Goal: Information Seeking & Learning: Learn about a topic

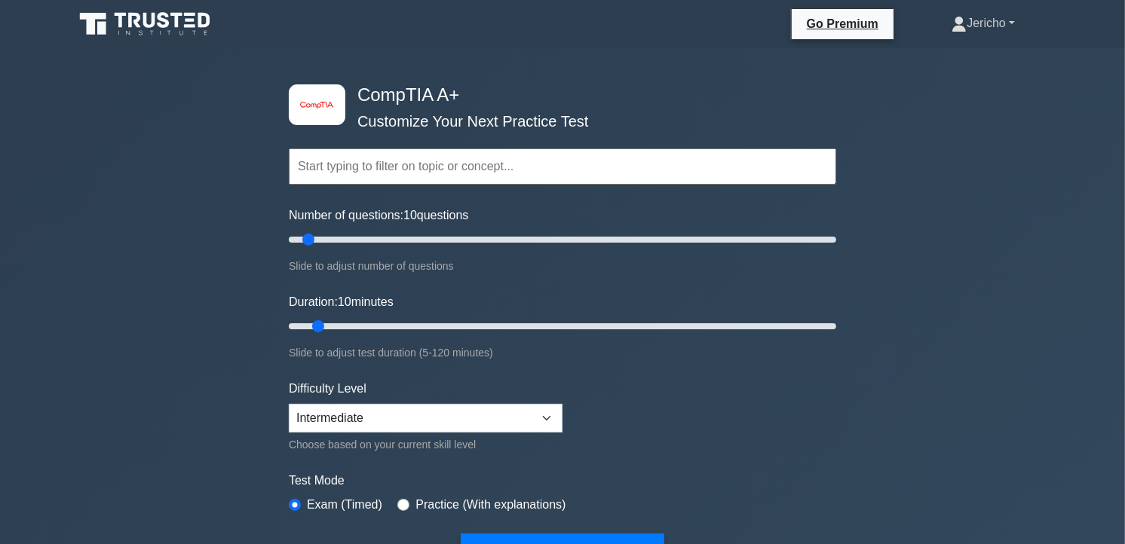
click at [1000, 24] on link "Jericho" at bounding box center [983, 23] width 136 height 30
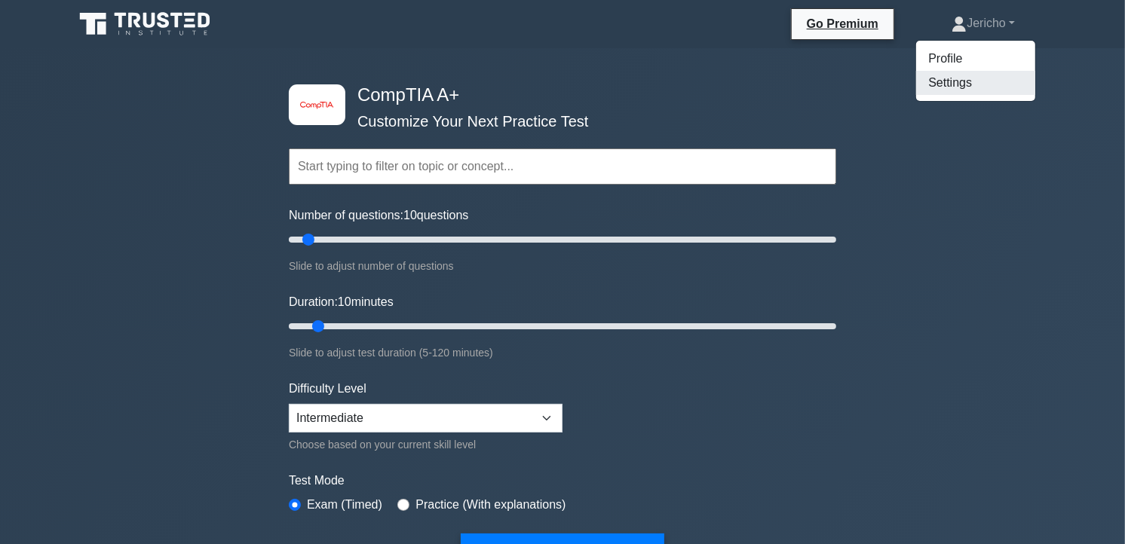
click at [948, 79] on link "Settings" at bounding box center [975, 83] width 119 height 24
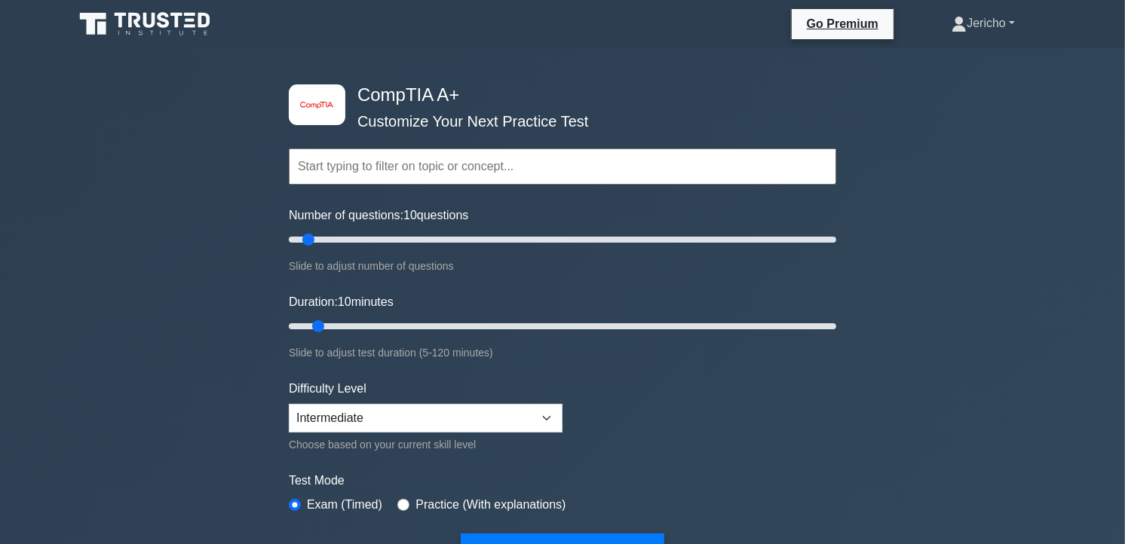
click at [955, 21] on icon at bounding box center [959, 21] width 8 height 8
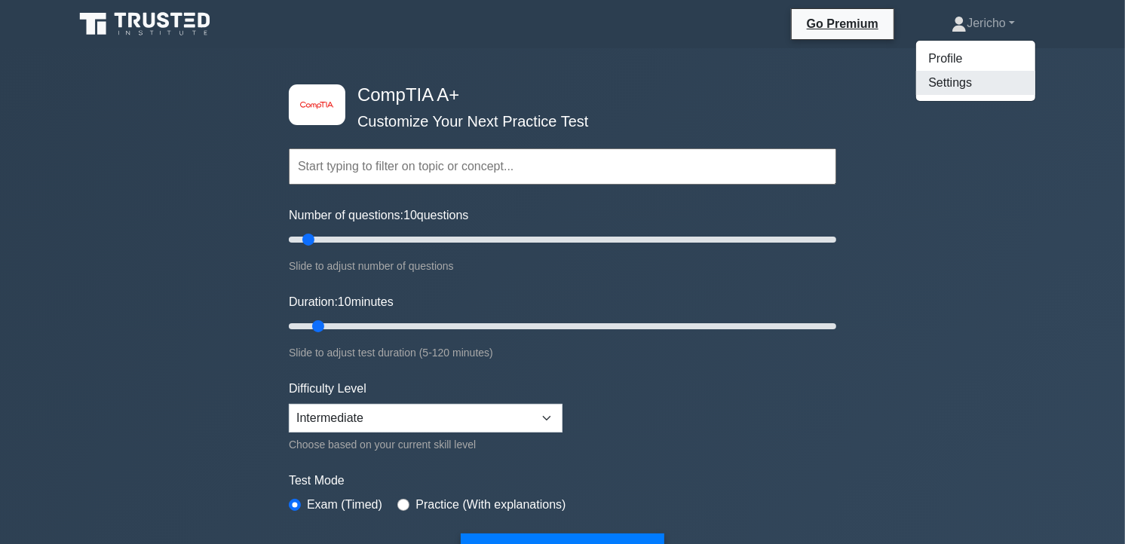
click at [942, 84] on link "Settings" at bounding box center [975, 83] width 119 height 24
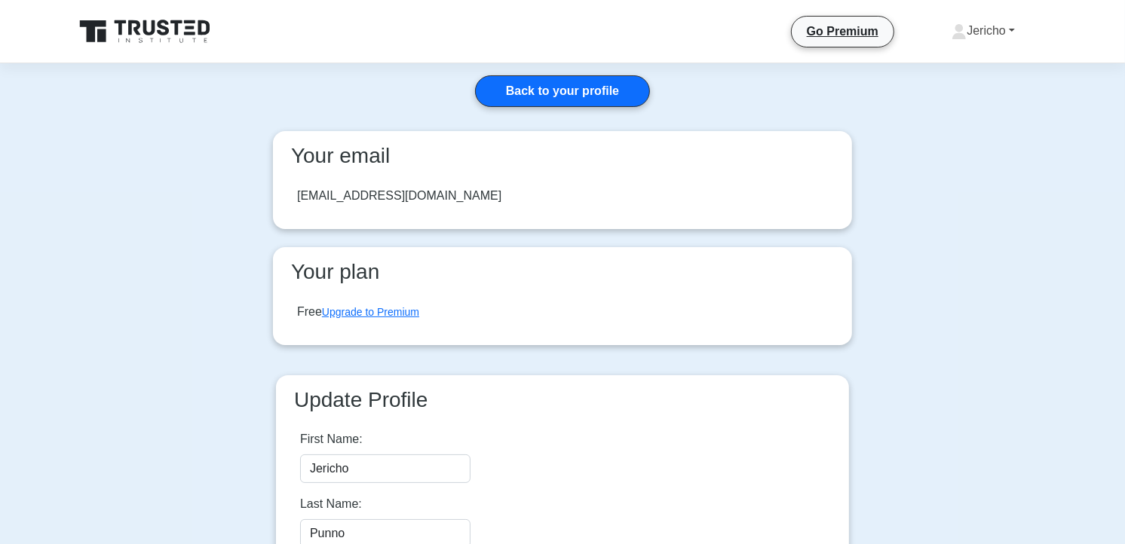
click at [1012, 31] on link "Jericho" at bounding box center [983, 31] width 136 height 30
click at [978, 61] on link "Profile" at bounding box center [975, 66] width 119 height 24
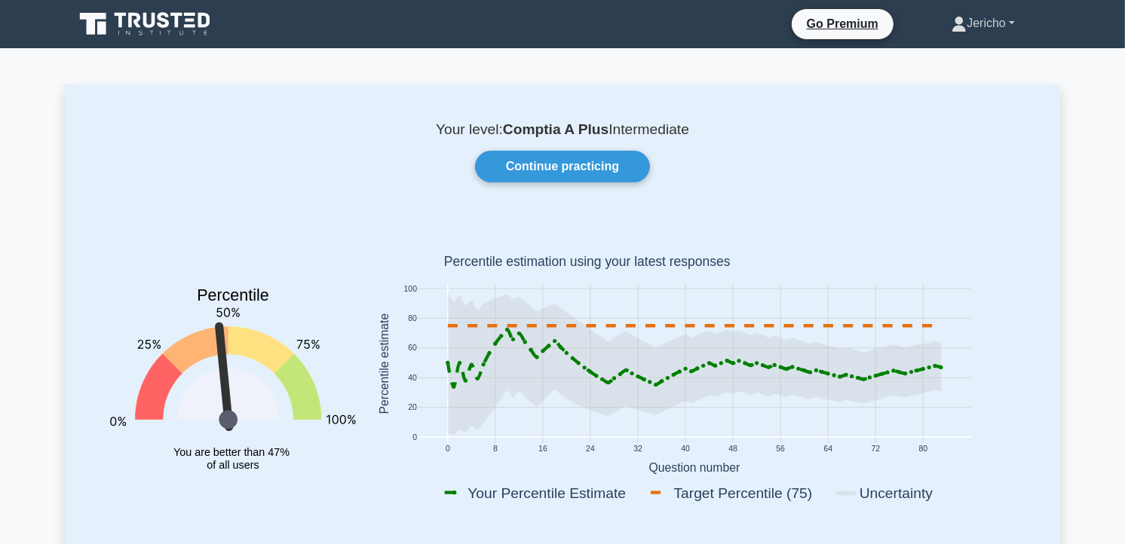
click at [1012, 26] on link "Jericho" at bounding box center [983, 23] width 136 height 30
click at [988, 74] on link "Settings" at bounding box center [975, 83] width 119 height 24
click at [559, 166] on link "Continue practicing" at bounding box center [562, 167] width 175 height 32
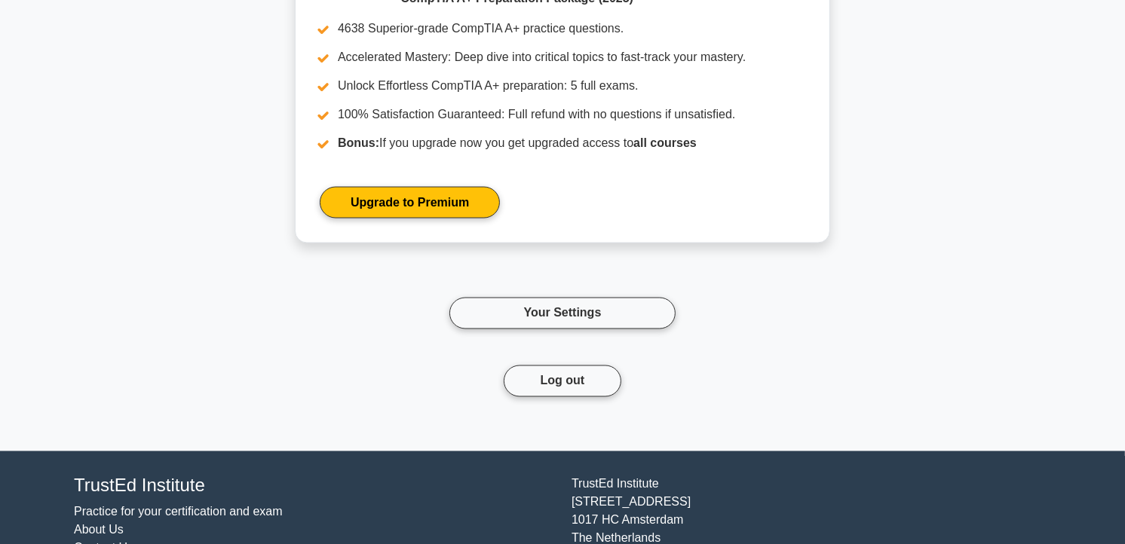
scroll to position [2215, 0]
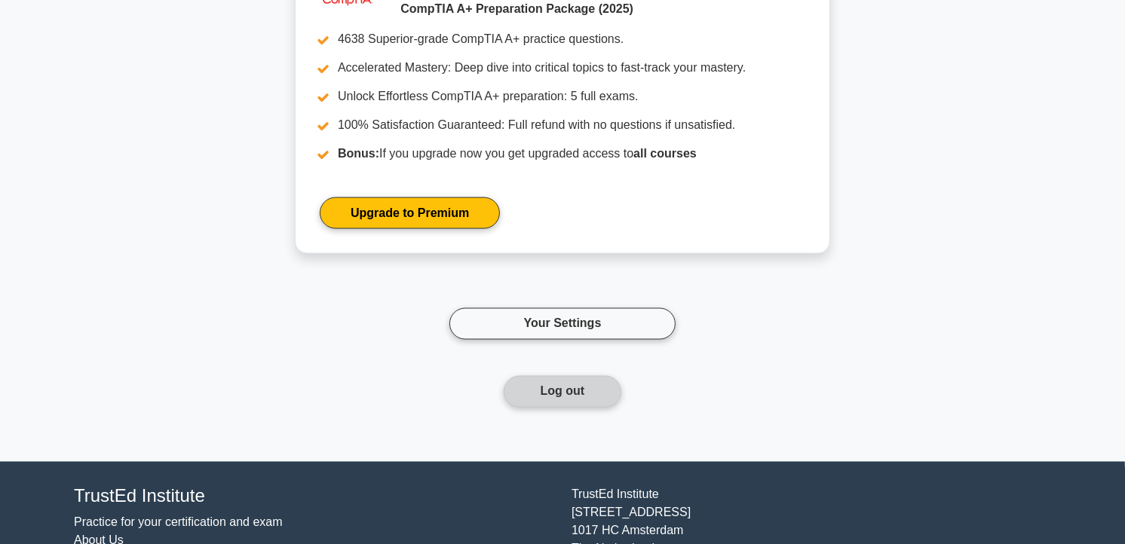
click at [596, 391] on button "Log out" at bounding box center [563, 392] width 118 height 32
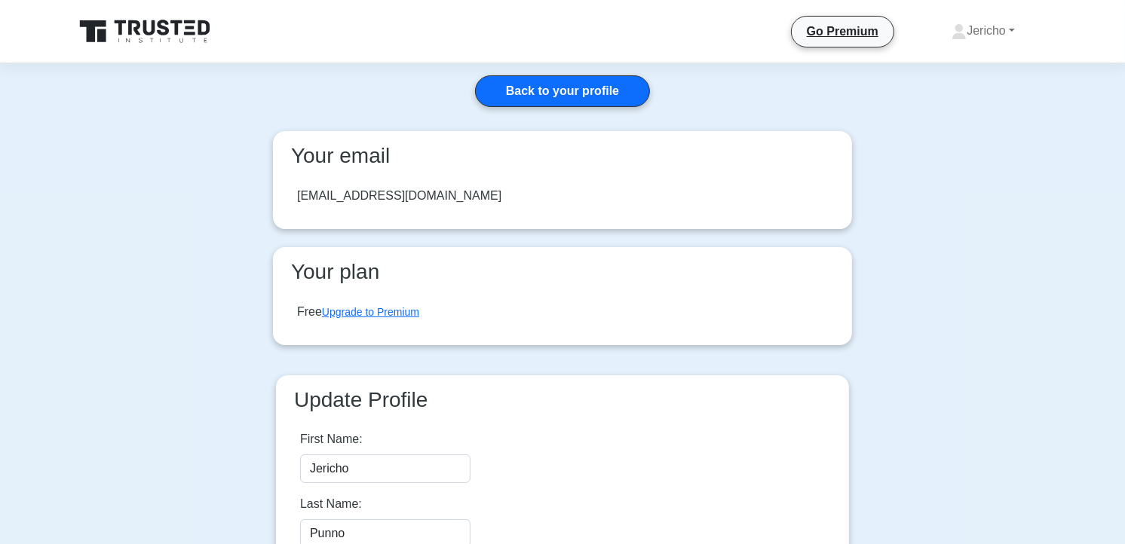
click at [400, 197] on div "jerzkiepunno05@gmail.com" at bounding box center [399, 196] width 204 height 18
click at [433, 194] on div "jerzkiepunno05@gmail.com" at bounding box center [399, 196] width 204 height 18
click at [430, 195] on div "jerzkiepunno05@gmail.com" at bounding box center [399, 196] width 204 height 18
click at [1008, 31] on link "Jericho" at bounding box center [983, 31] width 136 height 30
click at [968, 83] on link "Settings" at bounding box center [975, 90] width 119 height 24
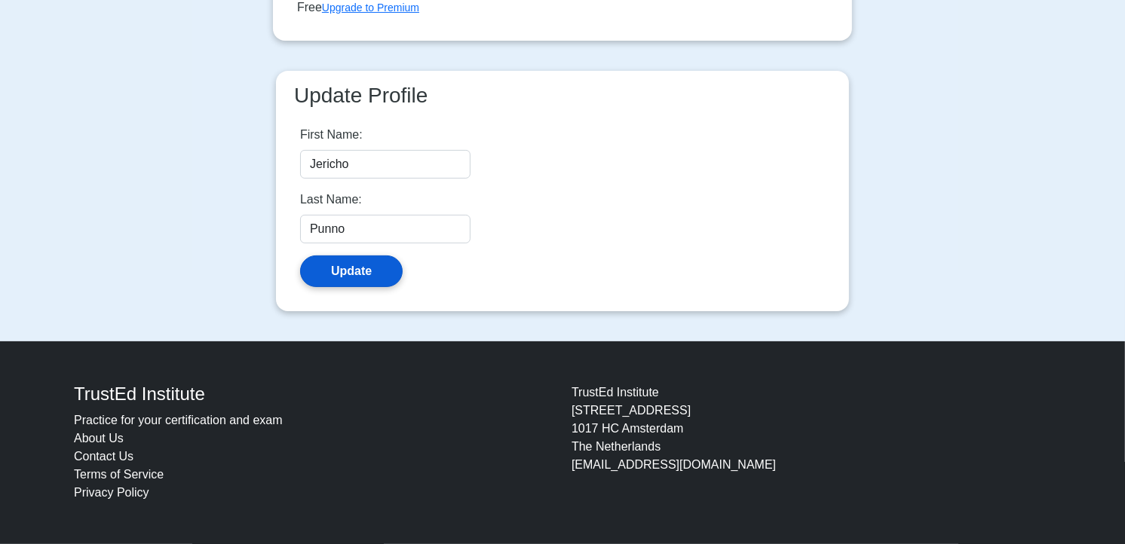
click at [329, 270] on button "Update" at bounding box center [351, 272] width 103 height 32
click at [350, 164] on input "Jericho" at bounding box center [385, 164] width 170 height 29
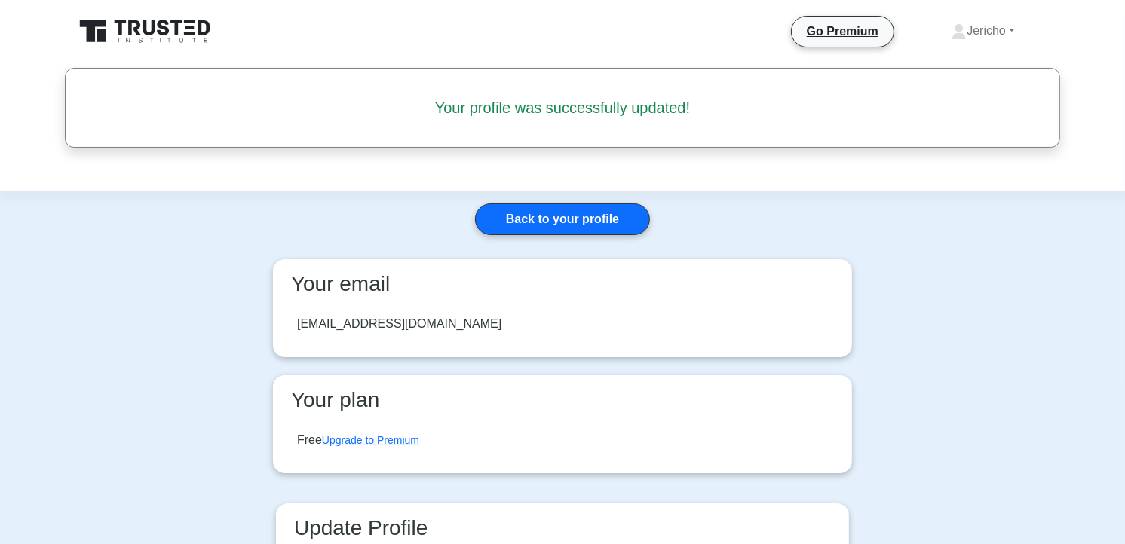
click at [280, 166] on header "Go Premium" at bounding box center [562, 95] width 1125 height 191
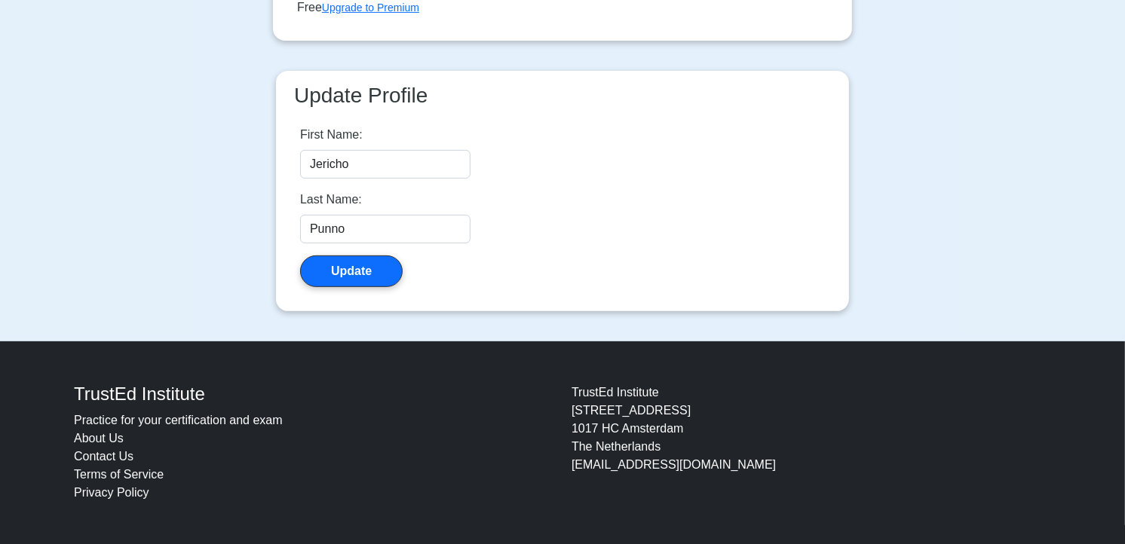
scroll to position [434, 0]
drag, startPoint x: 359, startPoint y: 161, endPoint x: 297, endPoint y: 163, distance: 61.8
click at [297, 163] on div "First Name: Jericho Last Name: Punno Update" at bounding box center [562, 206] width 549 height 185
type input "o"
type input "Cristan"
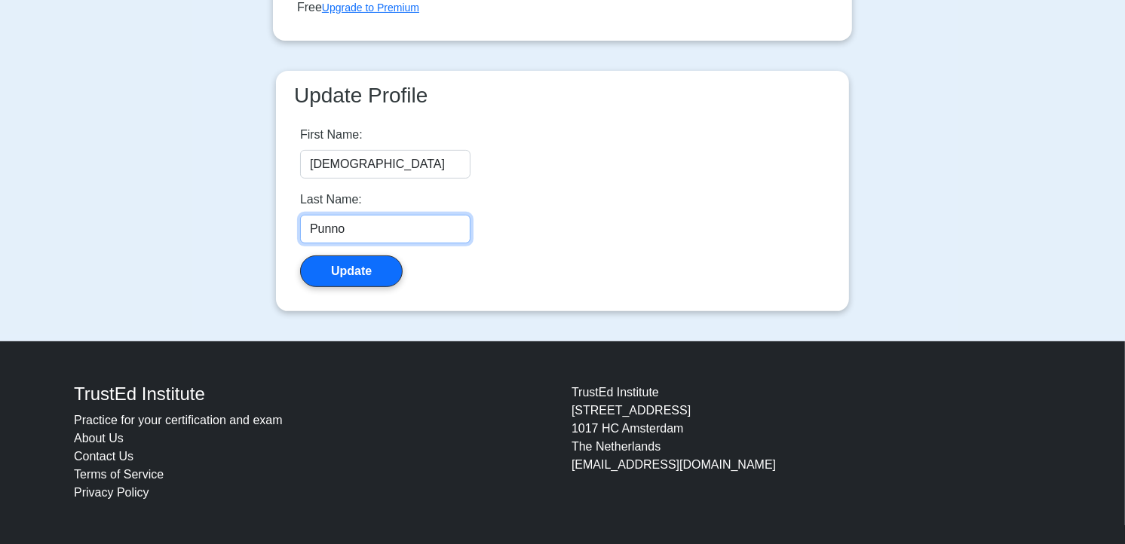
click at [375, 224] on input "Punno" at bounding box center [385, 229] width 170 height 29
type input "P"
type input "Obaña"
click at [378, 268] on button "Update" at bounding box center [351, 272] width 103 height 32
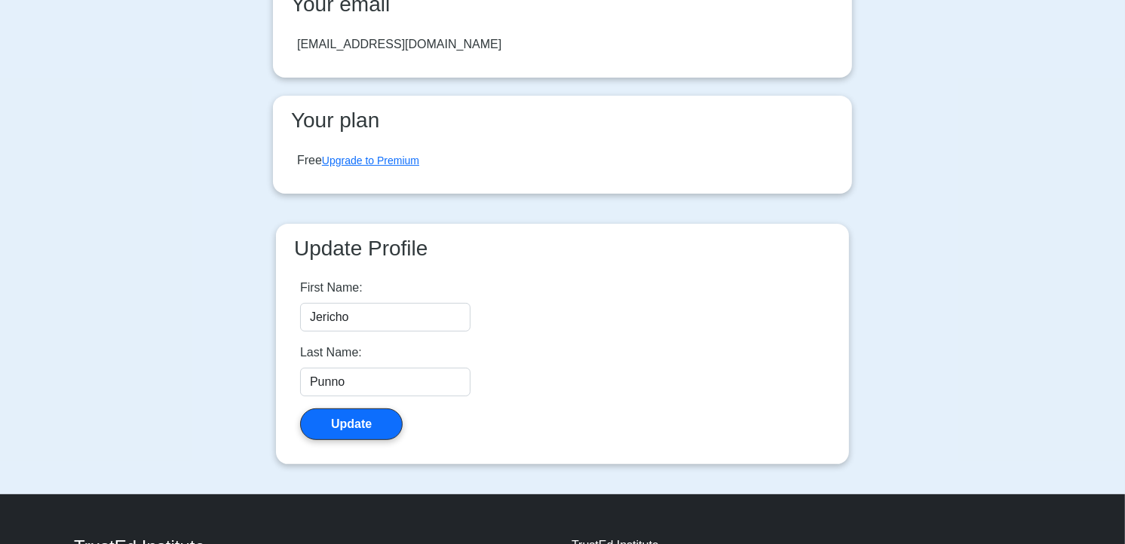
scroll to position [460, 0]
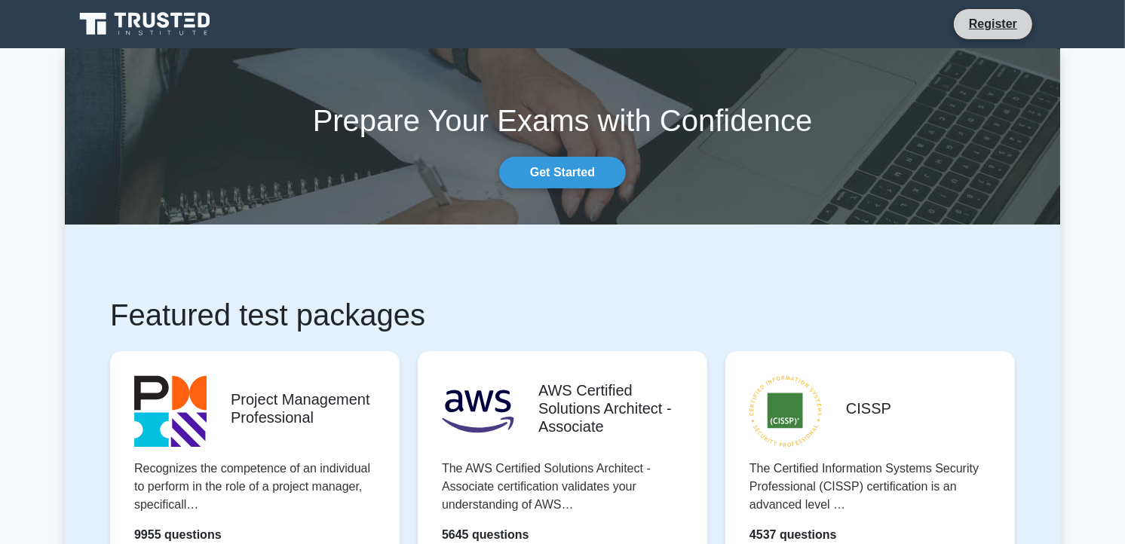
click at [989, 13] on li "Register" at bounding box center [993, 24] width 80 height 32
click at [983, 24] on link "Register" at bounding box center [993, 23] width 66 height 19
click at [578, 166] on link "Get Started" at bounding box center [562, 173] width 127 height 32
click at [1028, 25] on li "Register" at bounding box center [993, 24] width 80 height 32
click at [997, 24] on link "Register" at bounding box center [993, 23] width 66 height 19
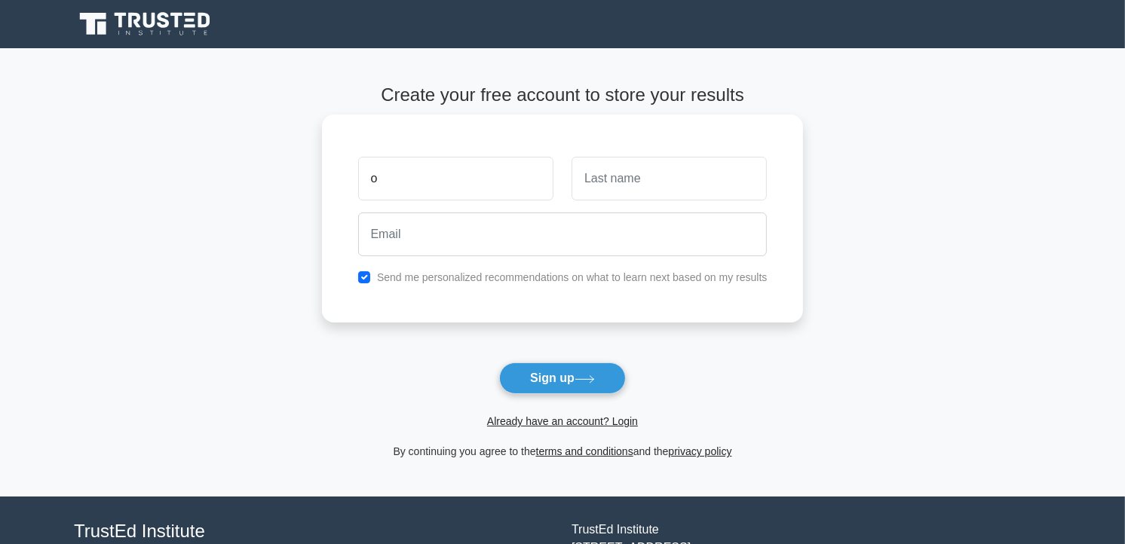
type input "o"
click at [422, 189] on input "o" at bounding box center [455, 179] width 195 height 44
type input "[DEMOGRAPHIC_DATA]"
click at [638, 185] on input "text" at bounding box center [668, 179] width 195 height 44
type input "Obaña"
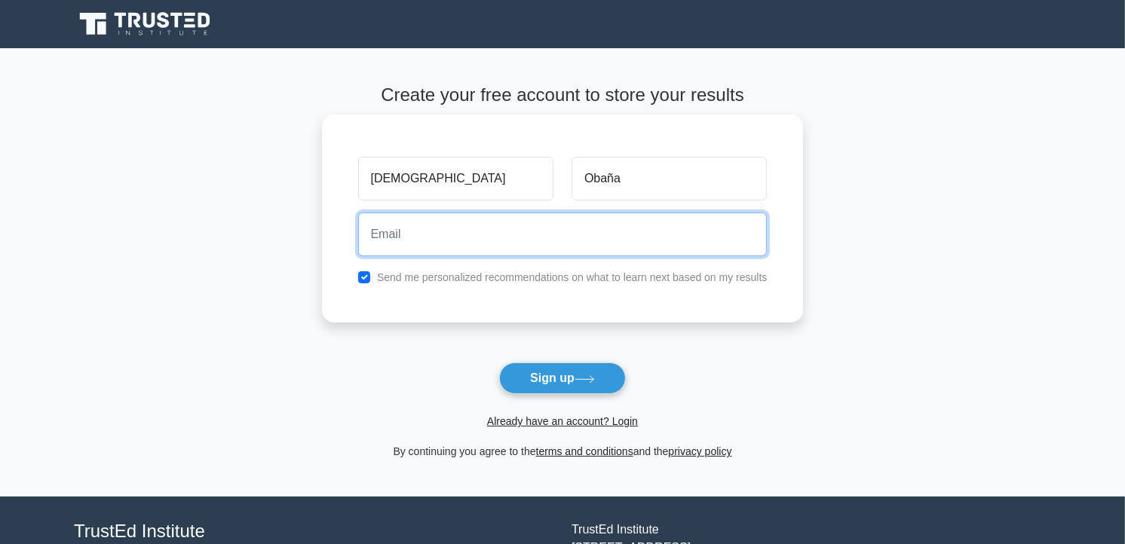
click at [460, 241] on input "email" at bounding box center [562, 235] width 409 height 44
type input "obanacristan18@gmail.com"
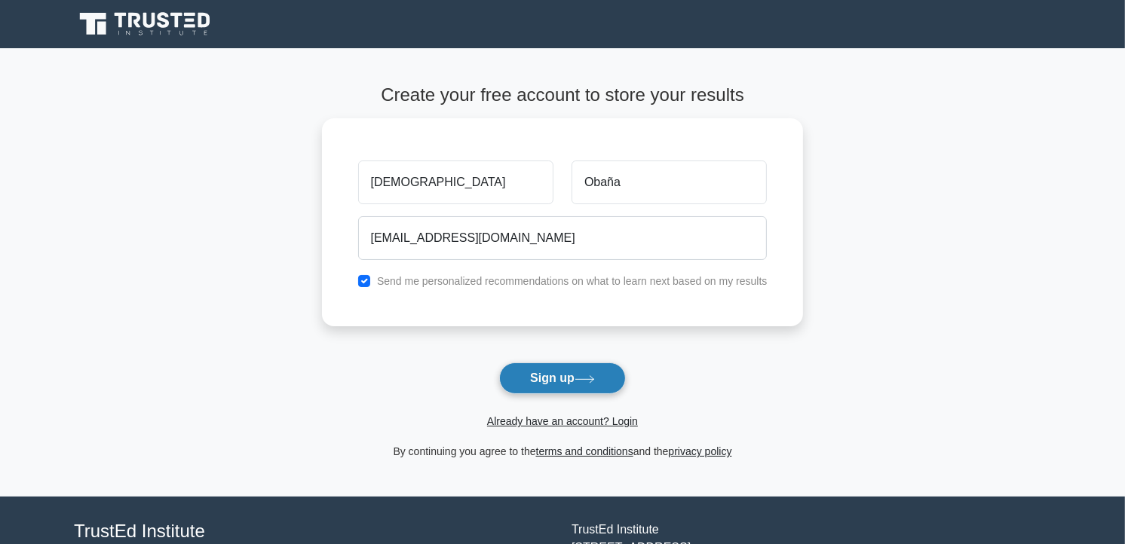
click at [560, 381] on button "Sign up" at bounding box center [562, 379] width 127 height 32
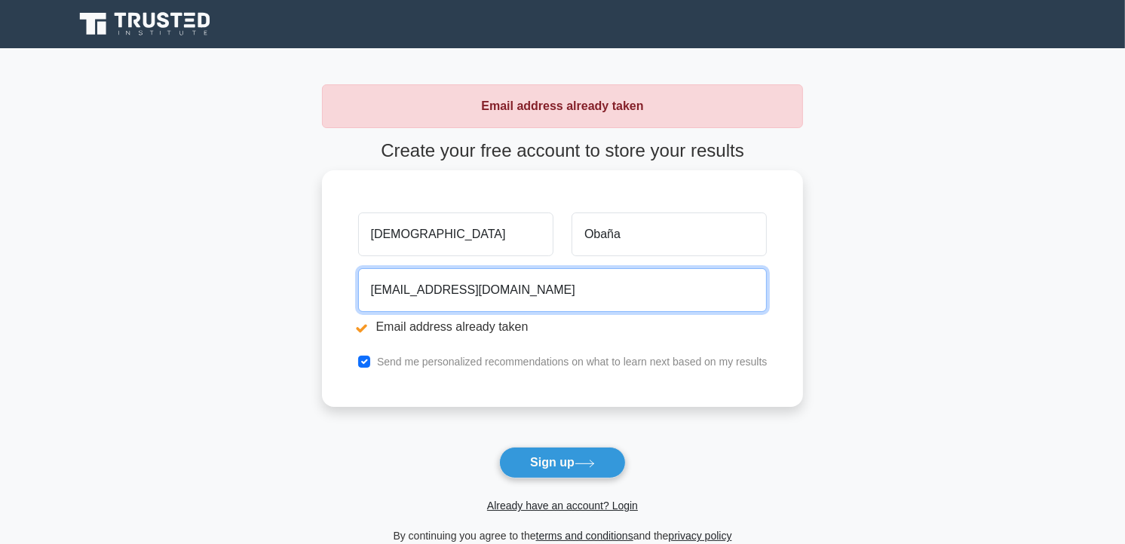
click at [547, 290] on input "[EMAIL_ADDRESS][DOMAIN_NAME]" at bounding box center [562, 290] width 409 height 44
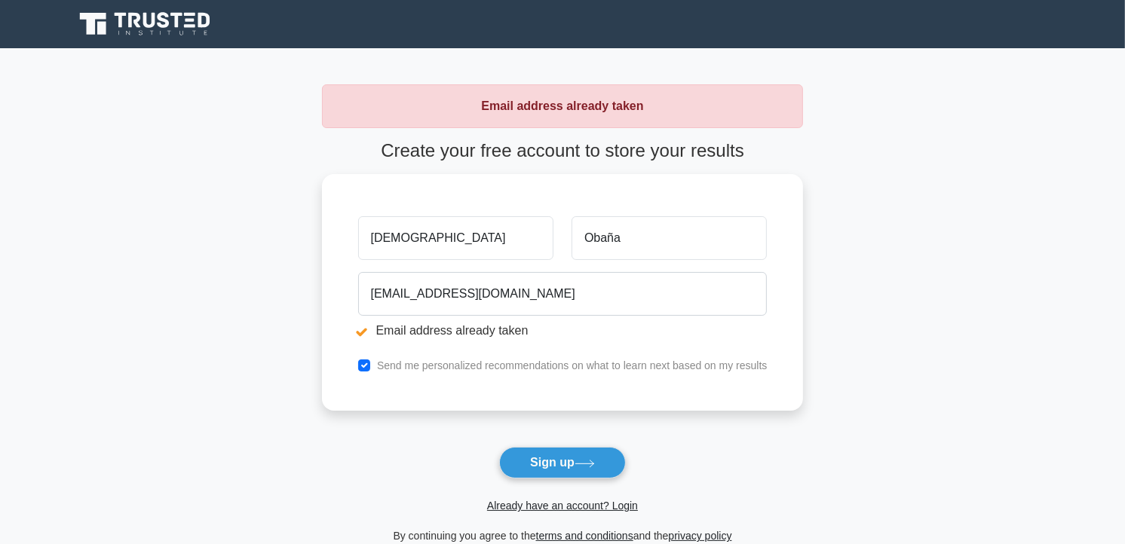
click at [559, 461] on button "Sign up" at bounding box center [562, 463] width 127 height 32
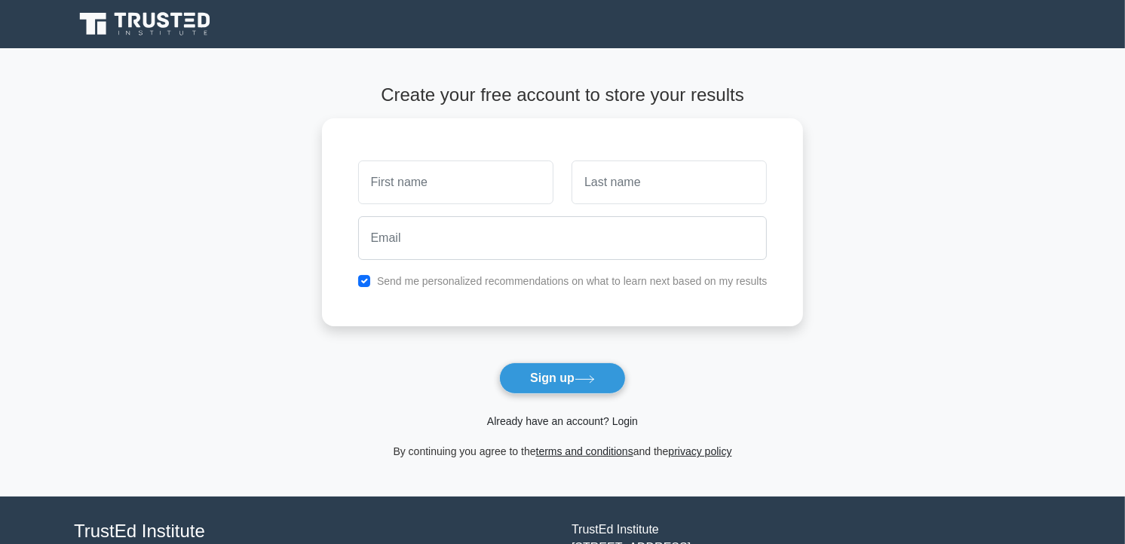
click at [553, 421] on link "Already have an account? Login" at bounding box center [562, 421] width 151 height 12
click at [624, 424] on link "Already have an account? Login" at bounding box center [562, 421] width 151 height 12
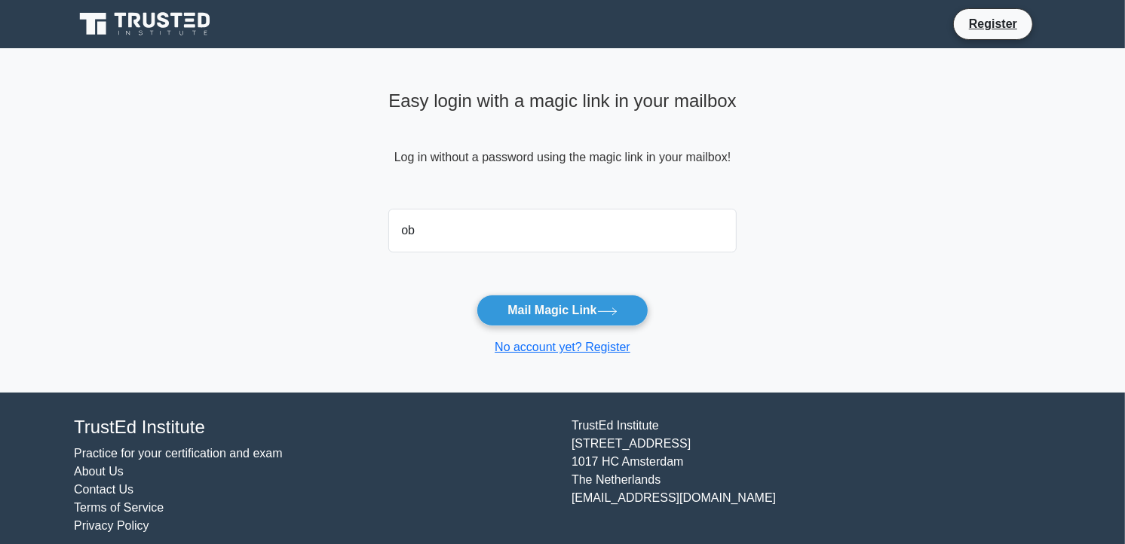
click at [476, 295] on button "Mail Magic Link" at bounding box center [561, 311] width 171 height 32
drag, startPoint x: 583, startPoint y: 375, endPoint x: 615, endPoint y: 357, distance: 36.8
click at [585, 366] on div "Easy login with a magic link in your mailbox Log in without a password using th…" at bounding box center [562, 220] width 366 height 345
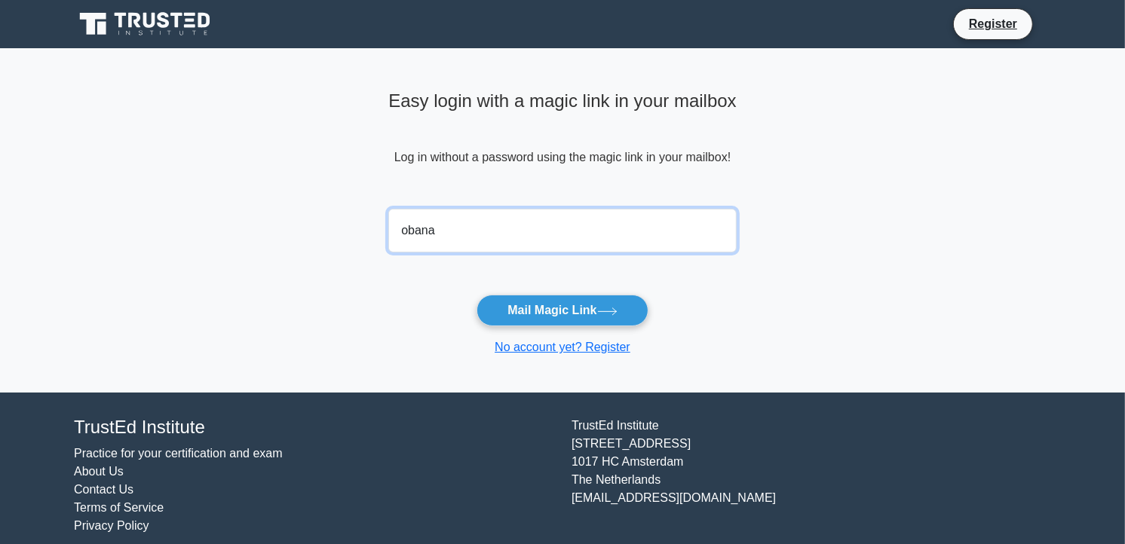
click at [476, 232] on input "obana" at bounding box center [562, 231] width 348 height 44
type input "obanacristan18@gmail.com"
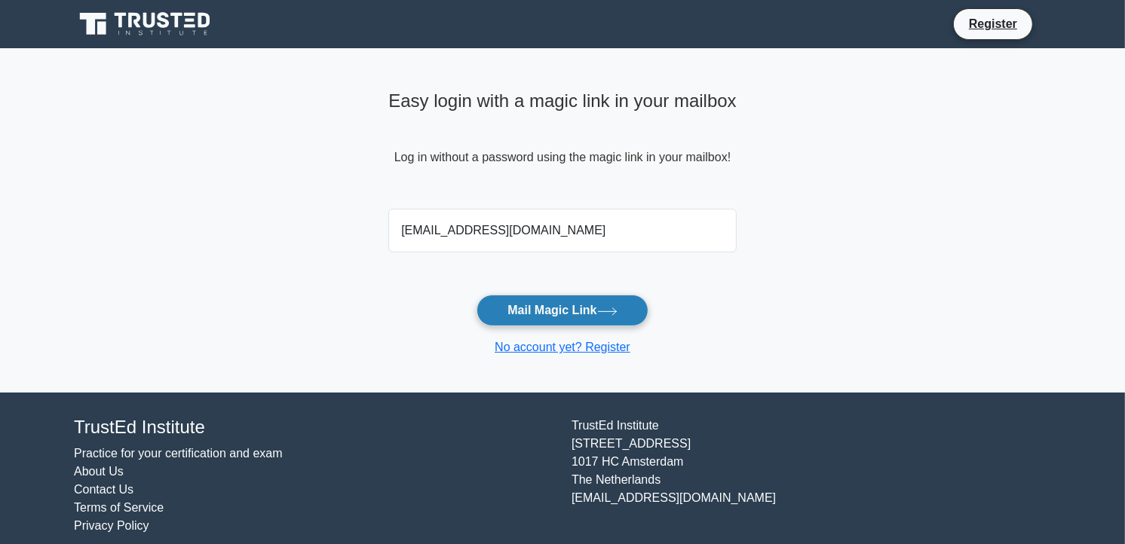
click at [599, 303] on button "Mail Magic Link" at bounding box center [561, 311] width 171 height 32
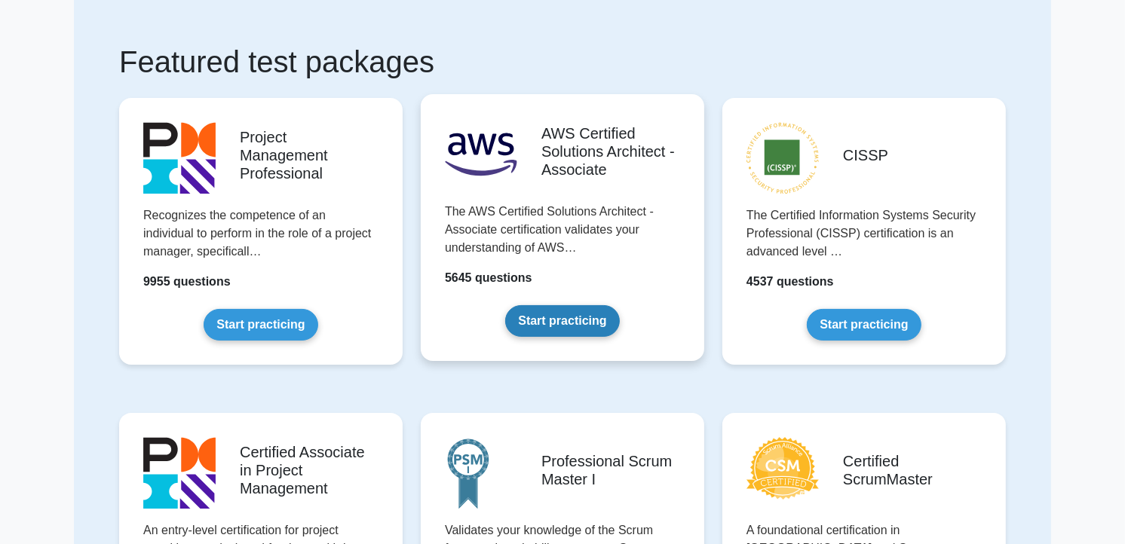
scroll to position [167, 0]
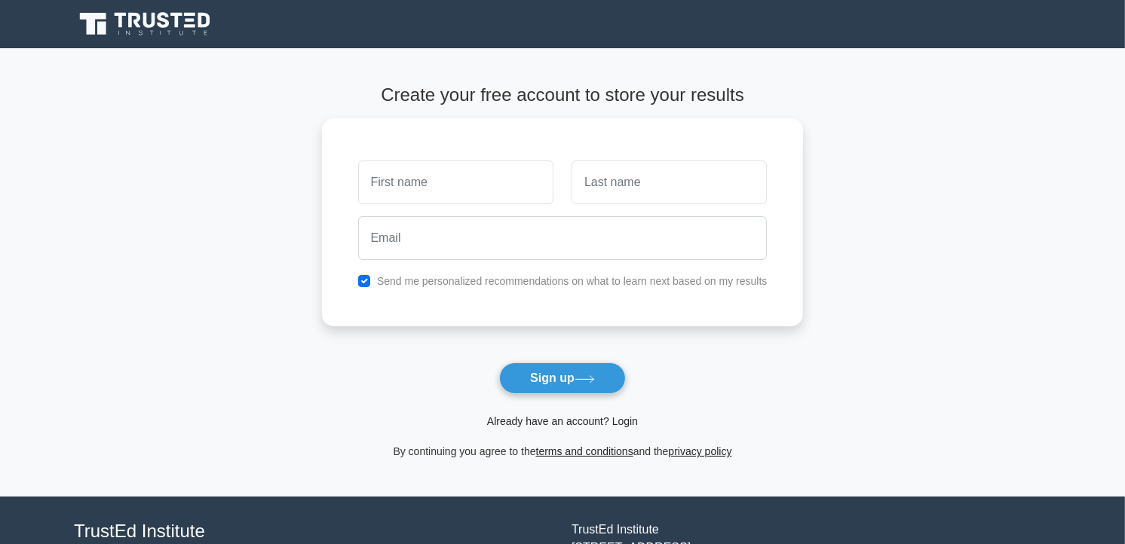
click at [591, 427] on link "Already have an account? Login" at bounding box center [562, 421] width 151 height 12
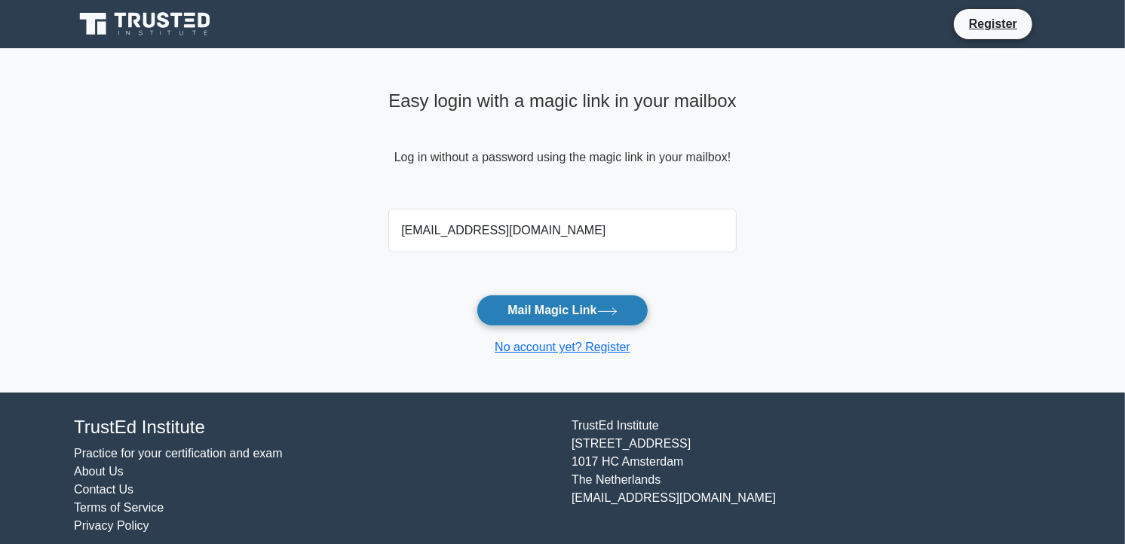
type input "[EMAIL_ADDRESS][DOMAIN_NAME]"
click at [648, 306] on button "Mail Magic Link" at bounding box center [561, 311] width 171 height 32
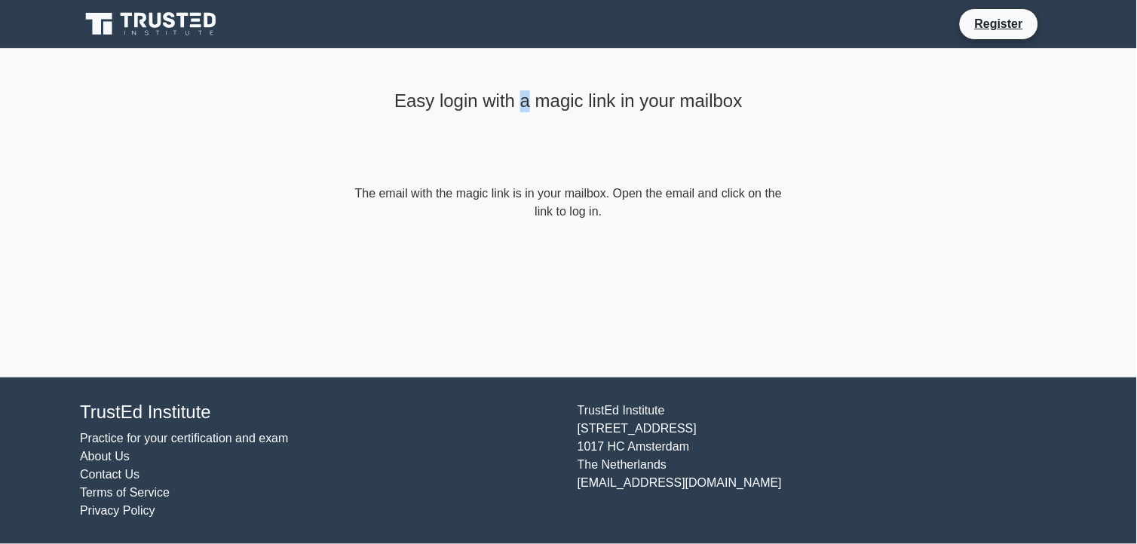
click at [519, 161] on div "Easy login with a magic link in your mailbox" at bounding box center [568, 134] width 434 height 100
click at [648, 134] on div "Easy login with a magic link in your mailbox" at bounding box center [568, 134] width 434 height 100
click at [1018, 20] on link "Register" at bounding box center [999, 23] width 66 height 19
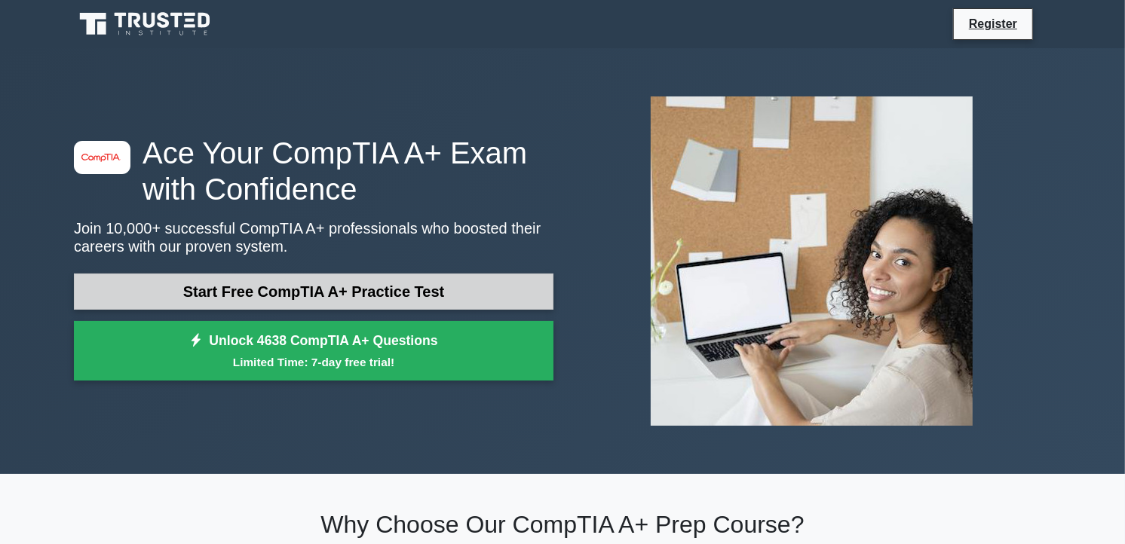
click at [332, 280] on link "Start Free CompTIA A+ Practice Test" at bounding box center [314, 292] width 480 height 36
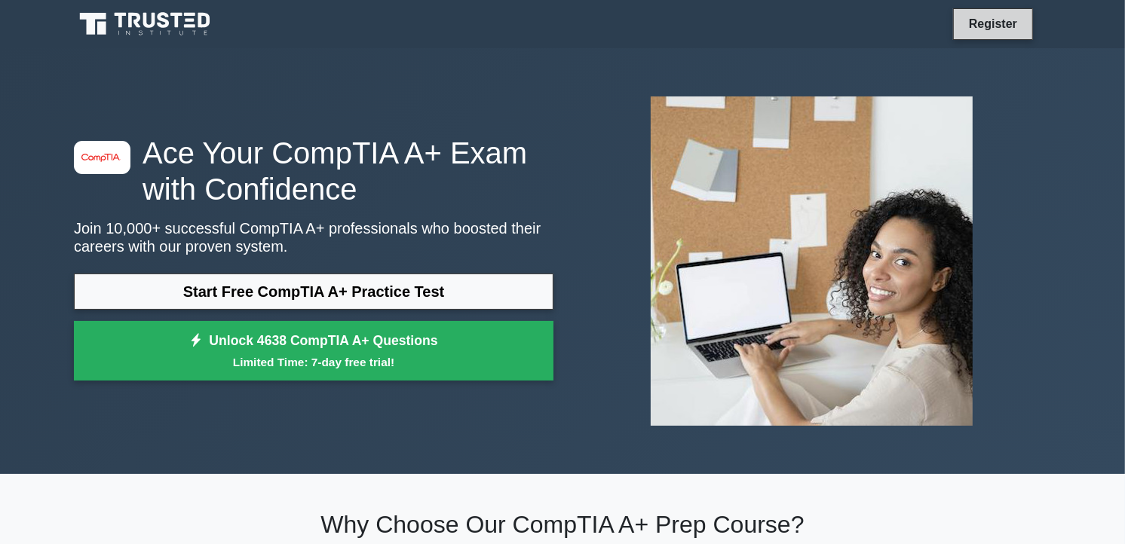
click at [1008, 26] on link "Register" at bounding box center [993, 23] width 66 height 19
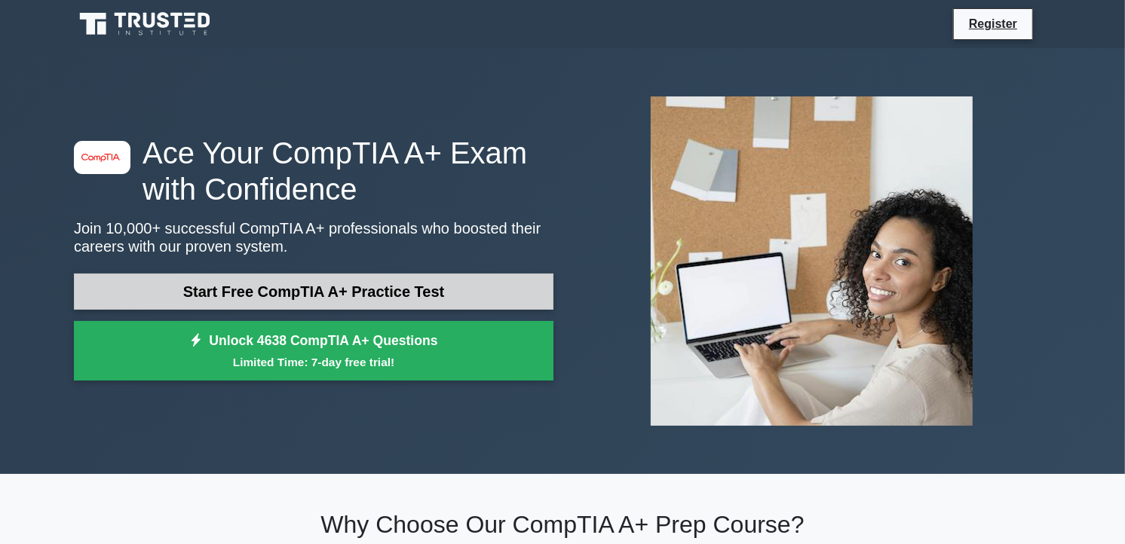
click at [332, 288] on link "Start Free CompTIA A+ Practice Test" at bounding box center [314, 292] width 480 height 36
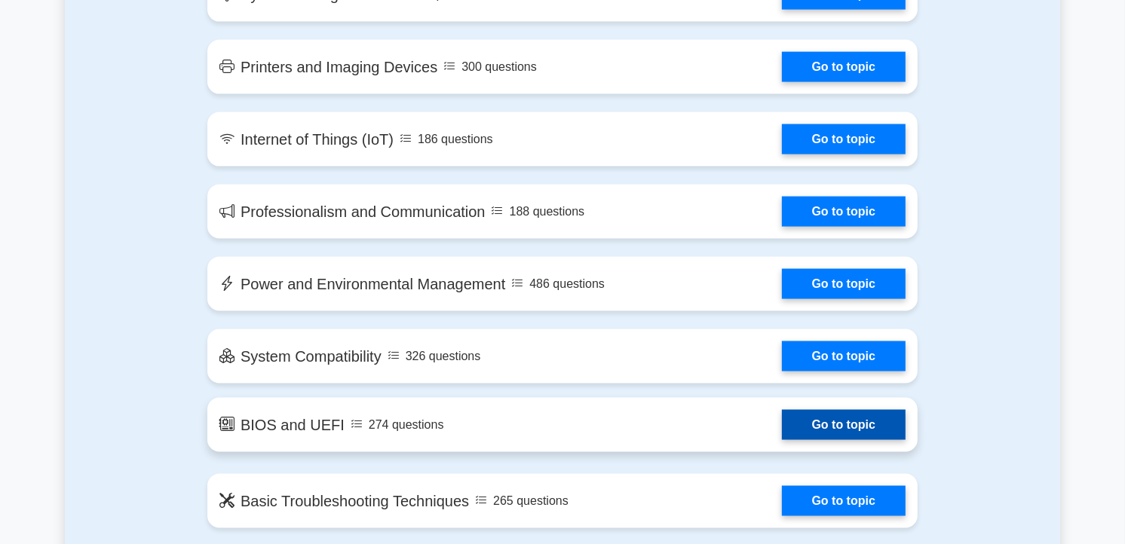
scroll to position [2010, 0]
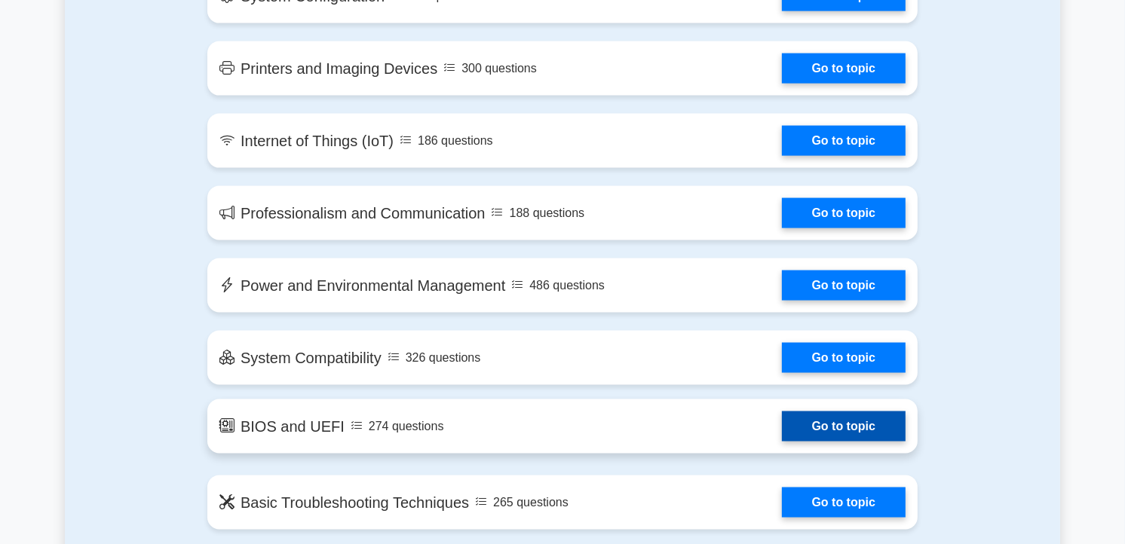
click at [782, 420] on link "Go to topic" at bounding box center [844, 427] width 124 height 30
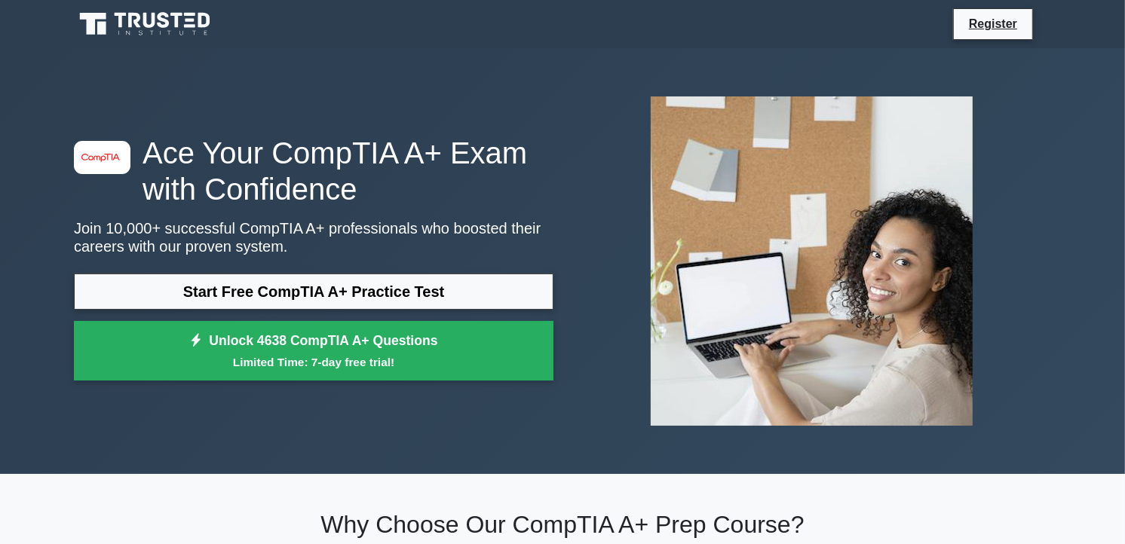
click at [330, 222] on p "Join 10,000+ successful CompTIA A+ professionals who boosted their careers with…" at bounding box center [314, 237] width 480 height 36
click at [332, 223] on p "Join 10,000+ successful CompTIA A+ professionals who boosted their careers with…" at bounding box center [314, 237] width 480 height 36
drag, startPoint x: 332, startPoint y: 223, endPoint x: 182, endPoint y: 133, distance: 175.2
click at [182, 135] on h1 "Ace Your CompTIA A+ Exam with Confidence" at bounding box center [314, 171] width 480 height 72
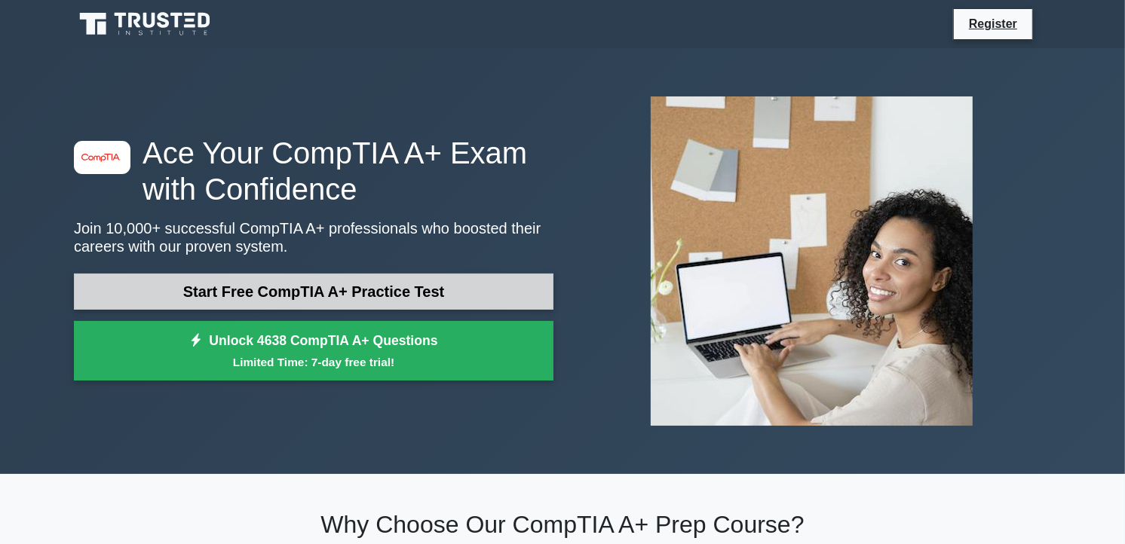
click at [415, 280] on link "Start Free CompTIA A+ Practice Test" at bounding box center [314, 292] width 480 height 36
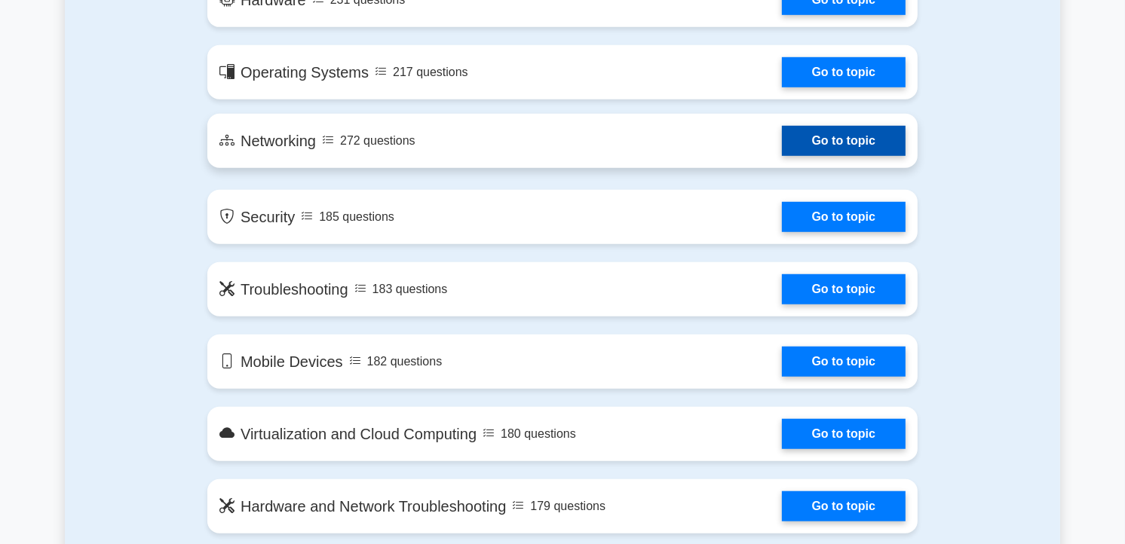
scroll to position [921, 0]
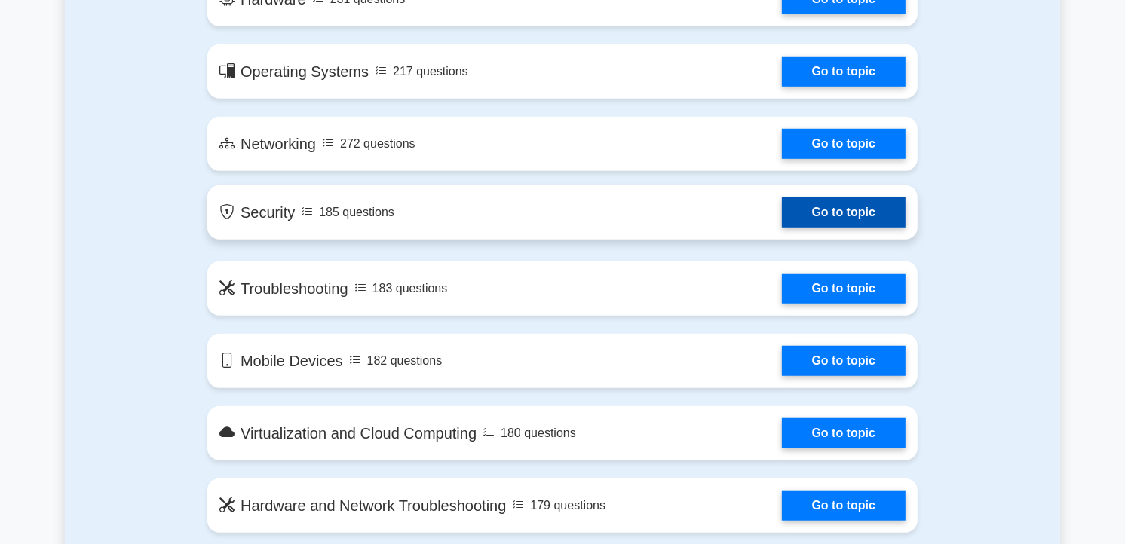
click at [782, 211] on link "Go to topic" at bounding box center [844, 213] width 124 height 30
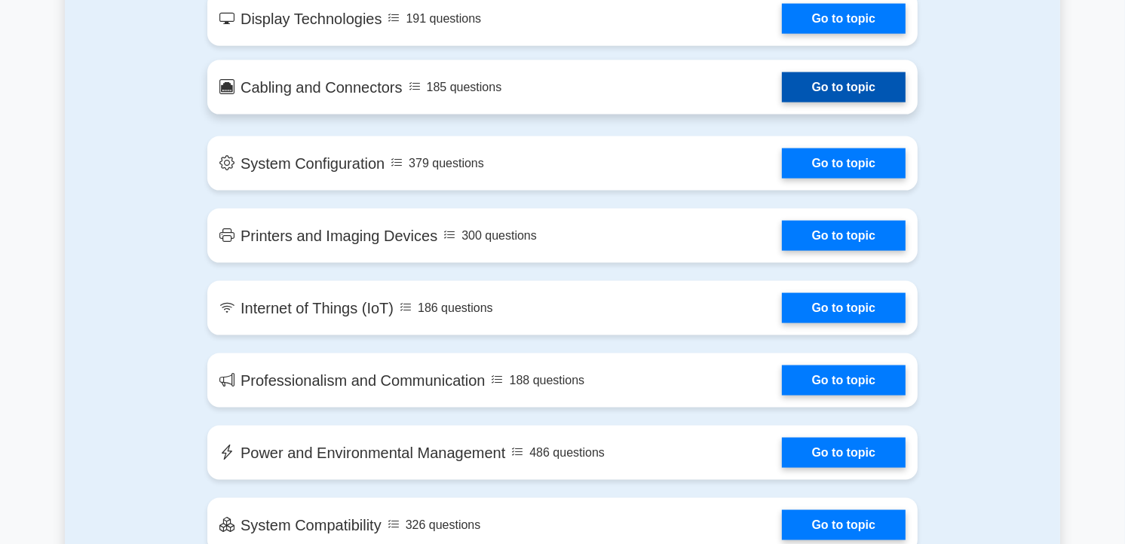
scroll to position [1172, 0]
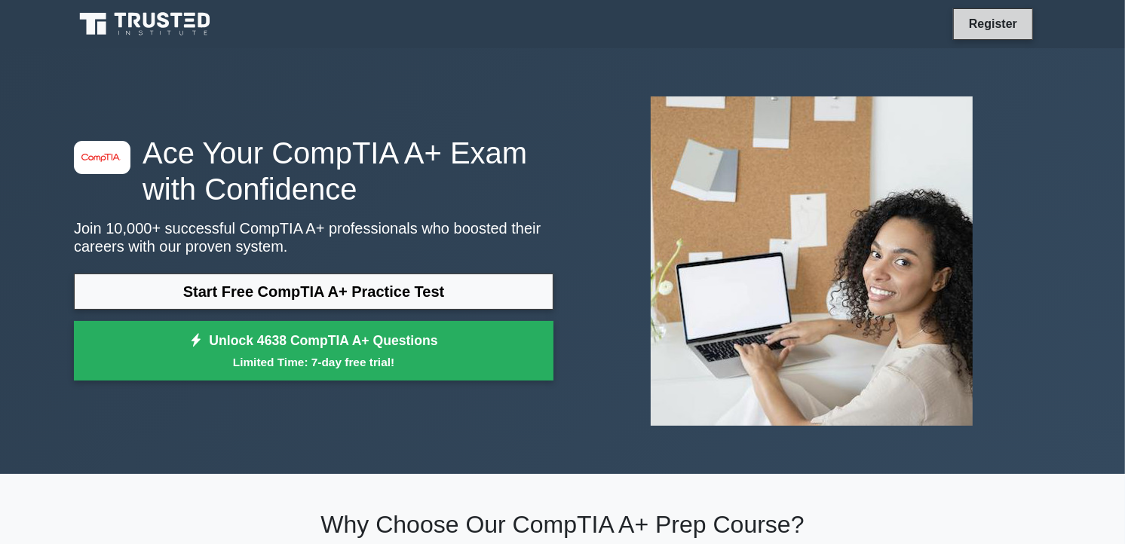
click at [997, 32] on link "Register" at bounding box center [993, 23] width 66 height 19
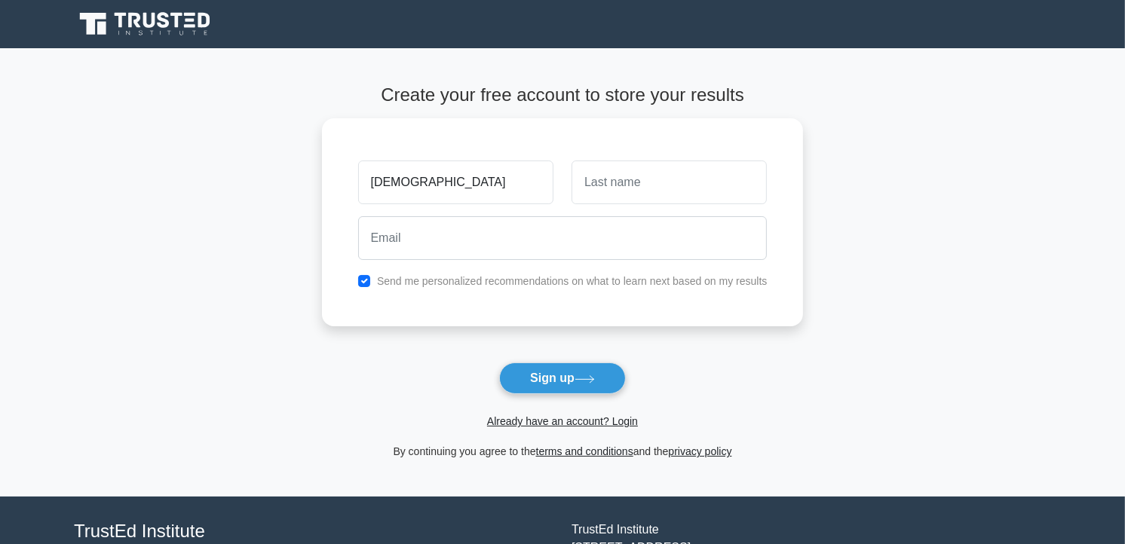
type input "[DEMOGRAPHIC_DATA]"
click at [810, 338] on main "Create your free account to store your results crista Send me personalized reco…" at bounding box center [562, 272] width 1125 height 449
click at [537, 415] on link "Already have an account? Login" at bounding box center [562, 421] width 151 height 12
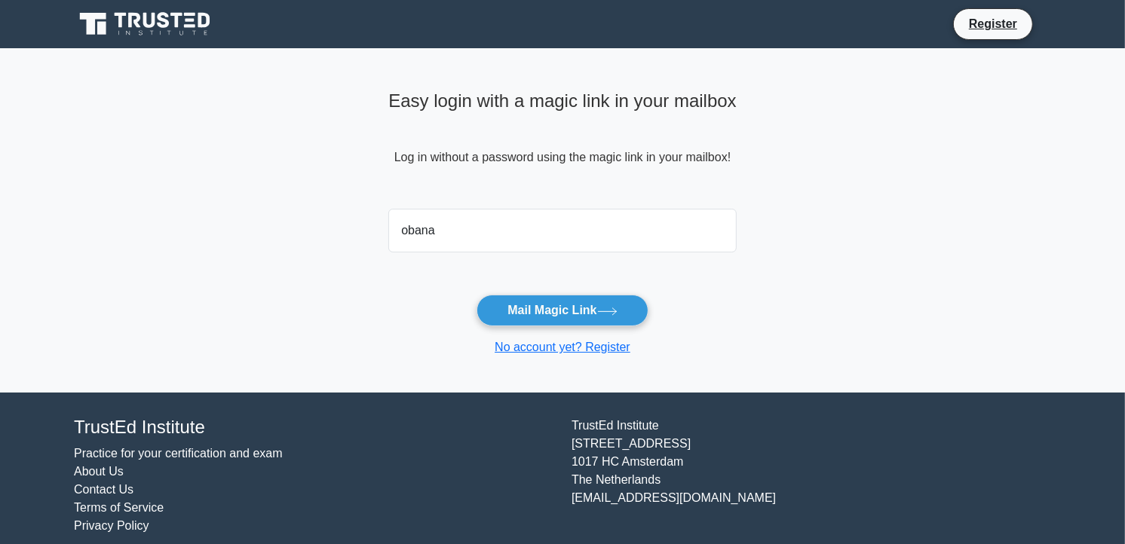
type input "[EMAIL_ADDRESS][DOMAIN_NAME]"
click at [520, 315] on button "Mail Magic Link" at bounding box center [561, 311] width 171 height 32
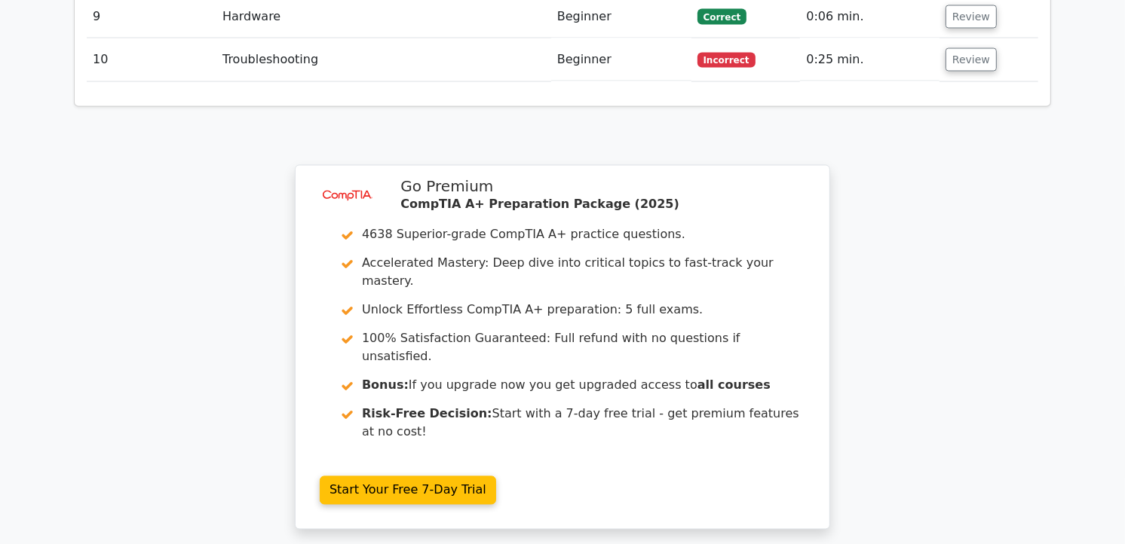
scroll to position [2538, 0]
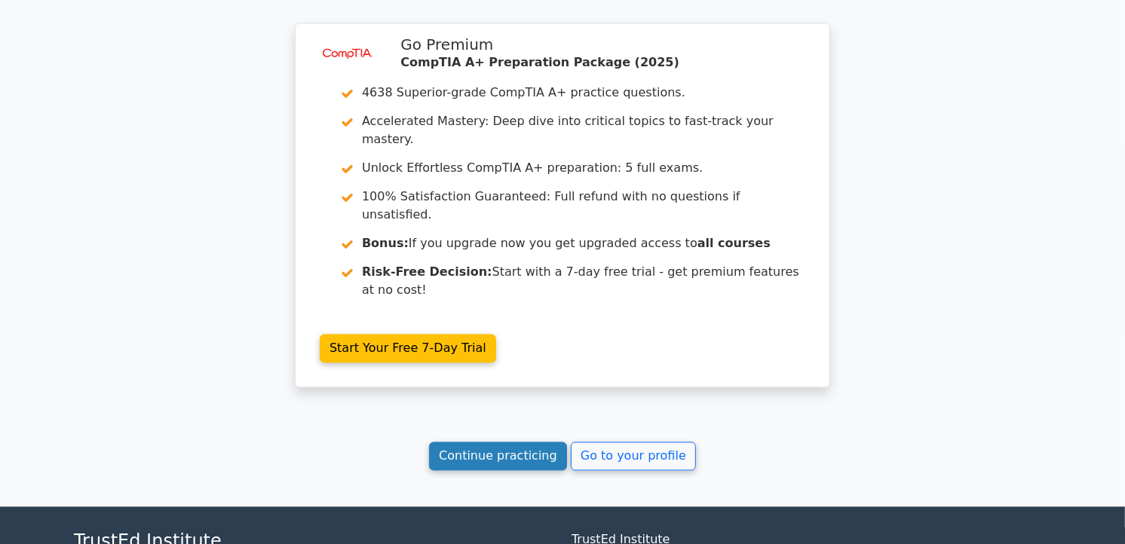
click at [522, 442] on link "Continue practicing" at bounding box center [498, 456] width 138 height 29
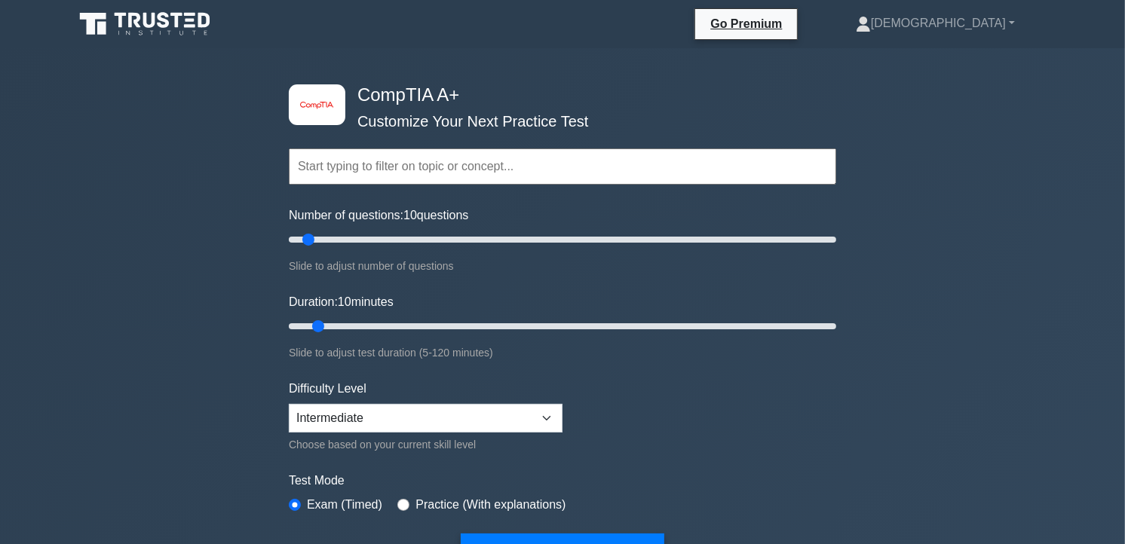
click at [455, 167] on input "text" at bounding box center [562, 167] width 547 height 36
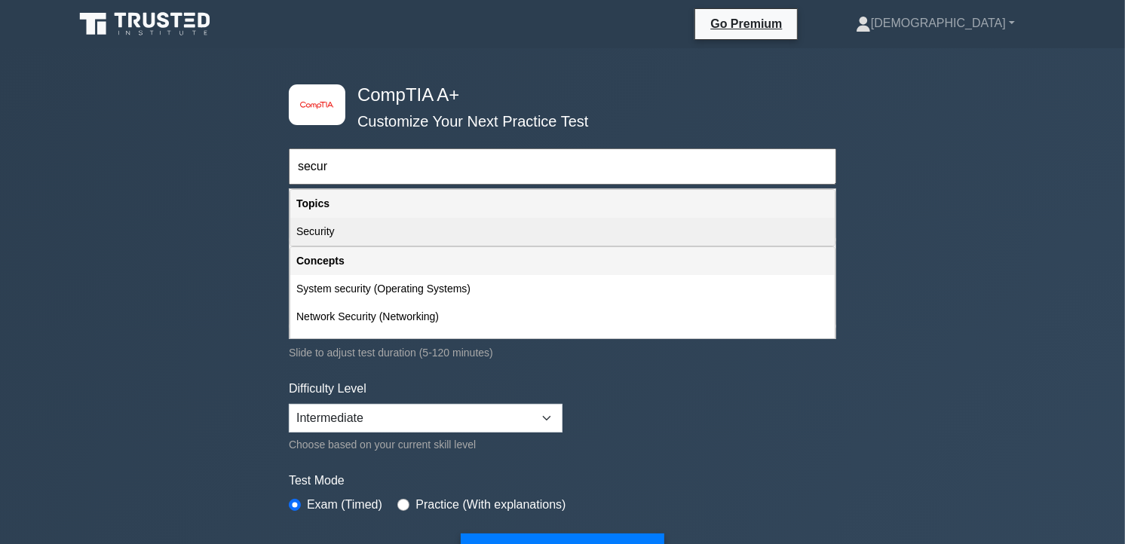
click at [441, 228] on div "Security" at bounding box center [562, 232] width 544 height 28
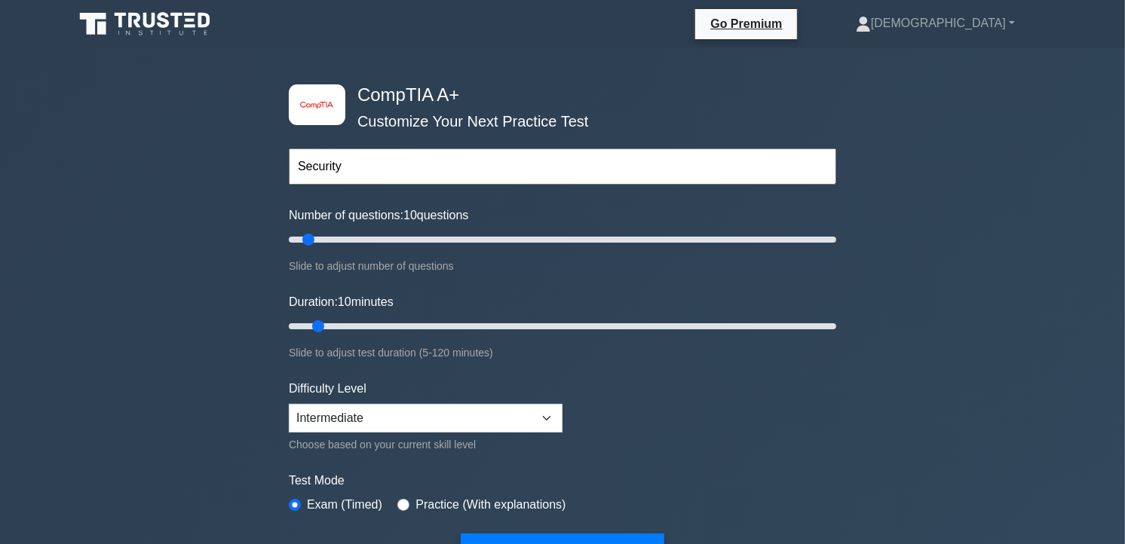
click at [438, 166] on input "Security" at bounding box center [562, 167] width 547 height 36
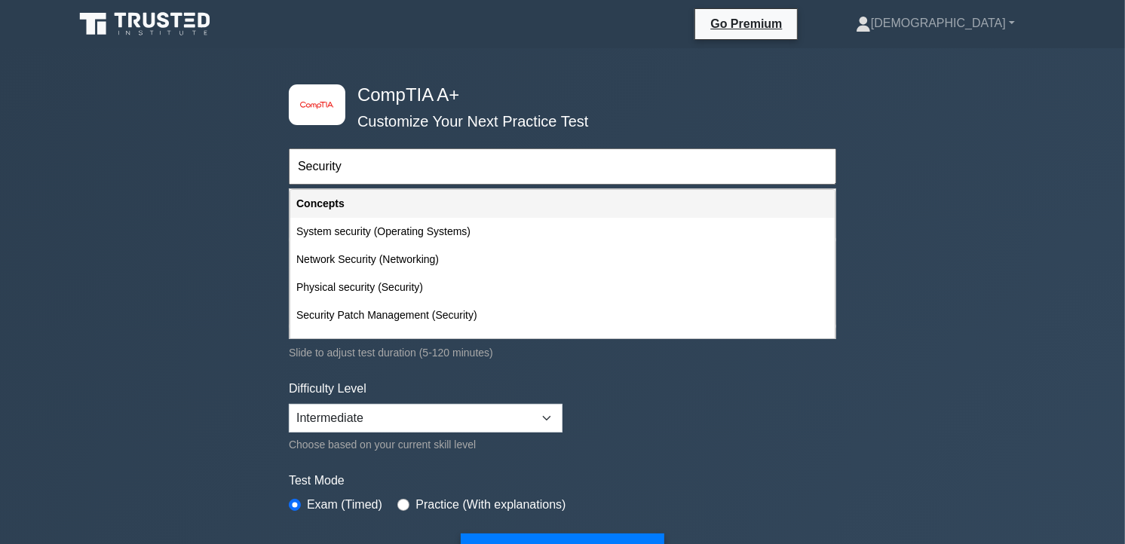
type input "Security"
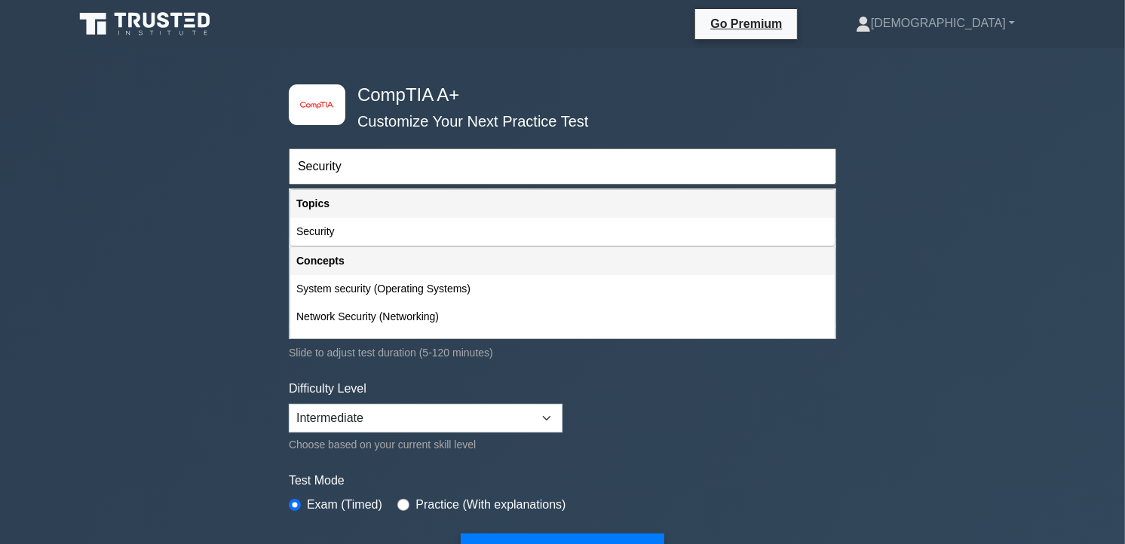
click at [461, 534] on button "Start Practice Test" at bounding box center [563, 551] width 204 height 35
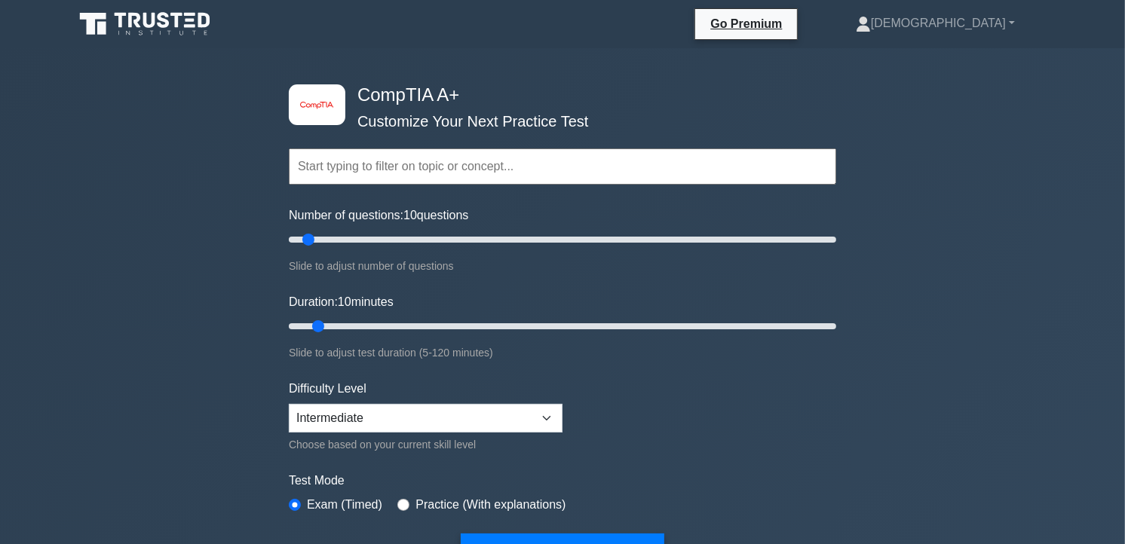
click at [377, 162] on input "text" at bounding box center [562, 167] width 547 height 36
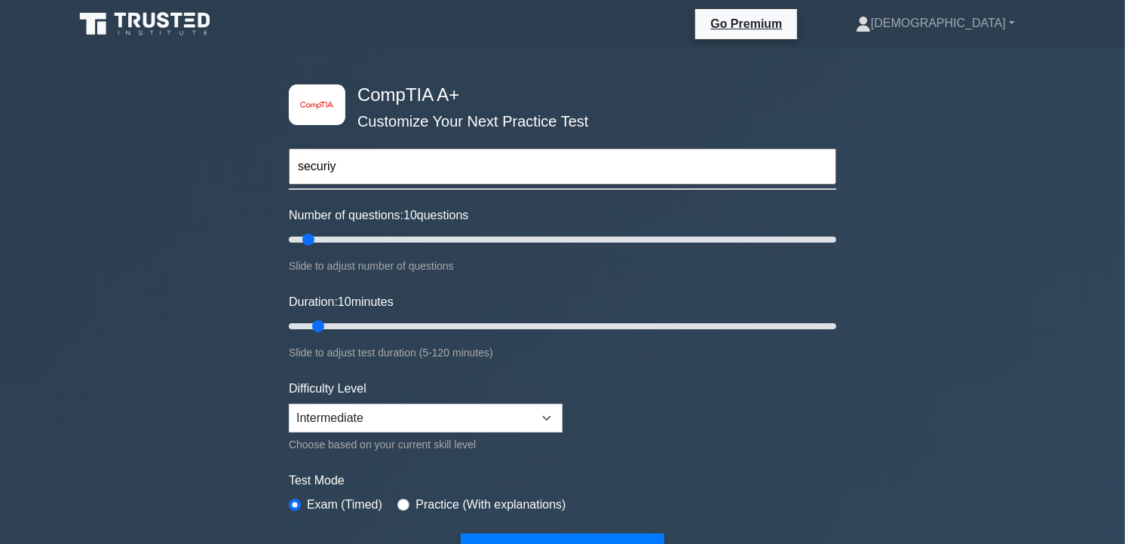
scroll to position [84, 0]
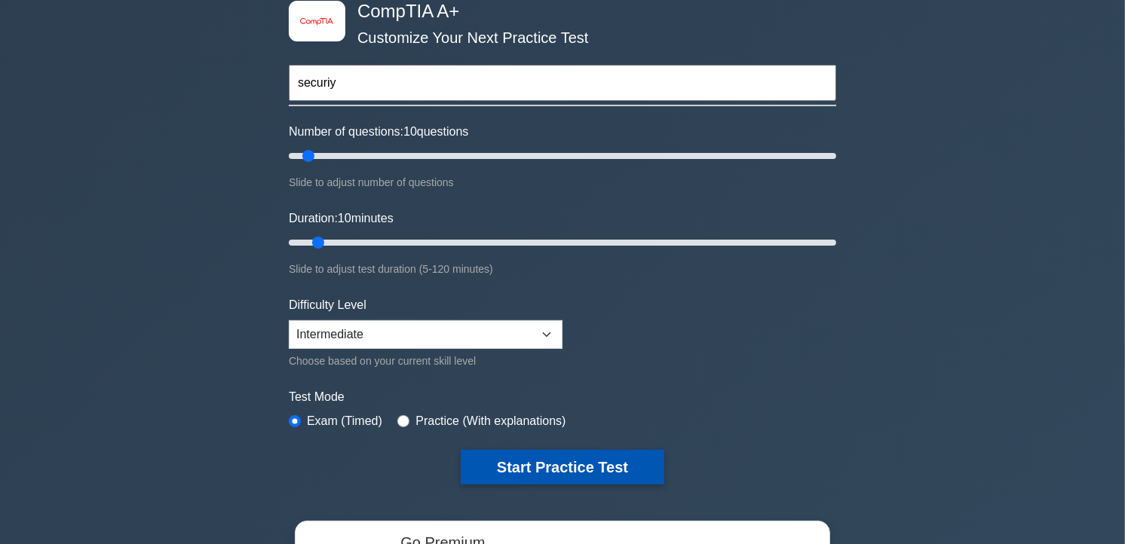
type input "securiy"
click at [551, 461] on button "Start Practice Test" at bounding box center [563, 467] width 204 height 35
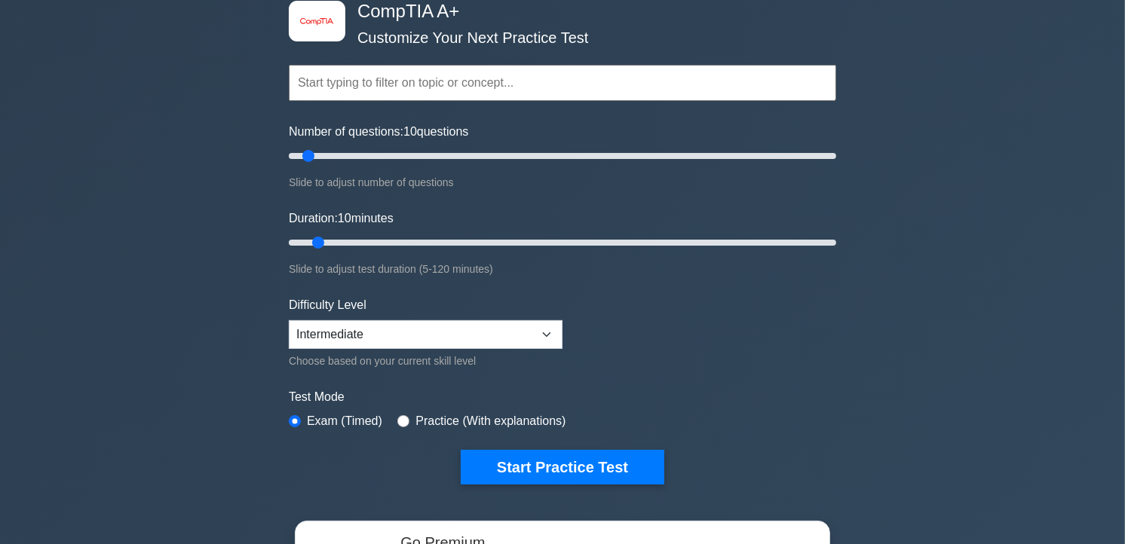
click at [438, 84] on input "text" at bounding box center [562, 83] width 547 height 36
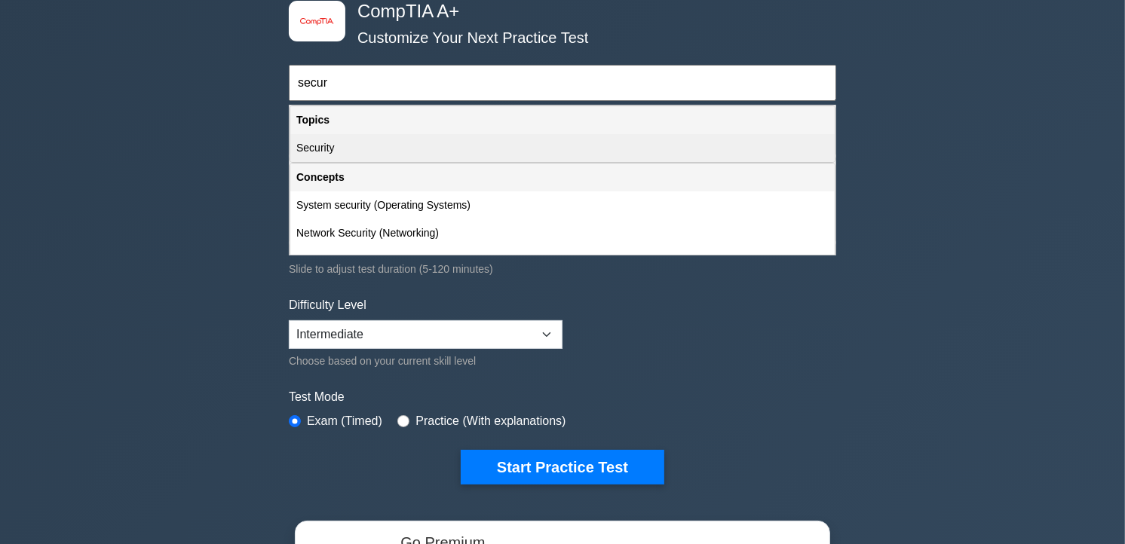
click at [375, 137] on div "Security" at bounding box center [562, 148] width 544 height 28
type input "Security"
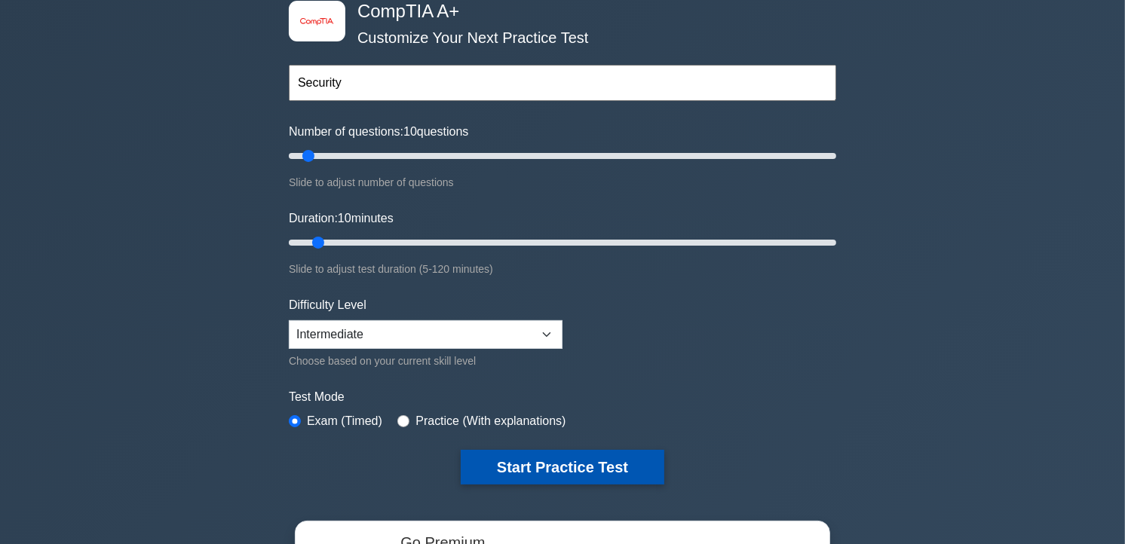
click at [538, 462] on button "Start Practice Test" at bounding box center [563, 467] width 204 height 35
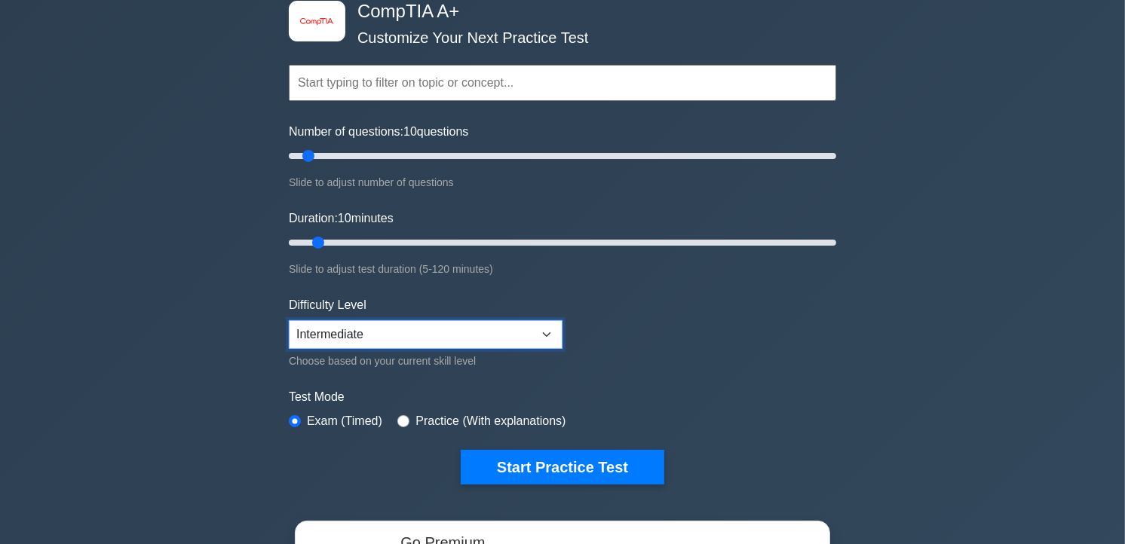
drag, startPoint x: 464, startPoint y: 328, endPoint x: 507, endPoint y: 341, distance: 45.6
click at [464, 328] on select "Beginner Intermediate Expert" at bounding box center [426, 334] width 274 height 29
select select "beginner"
click at [289, 320] on select "Beginner Intermediate Expert" at bounding box center [426, 334] width 274 height 29
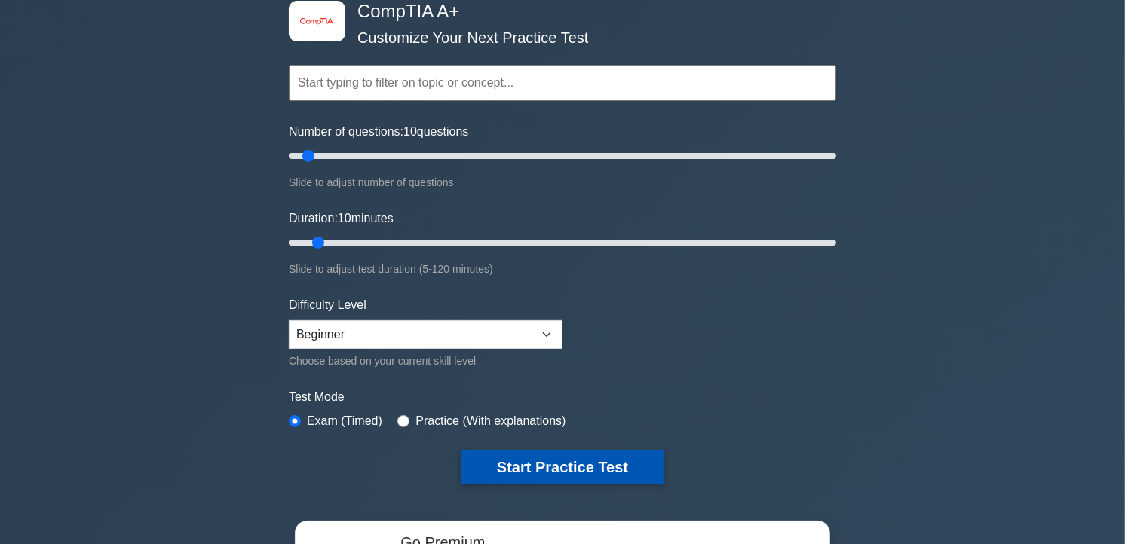
click at [537, 464] on button "Start Practice Test" at bounding box center [563, 467] width 204 height 35
